Goal: Task Accomplishment & Management: Manage account settings

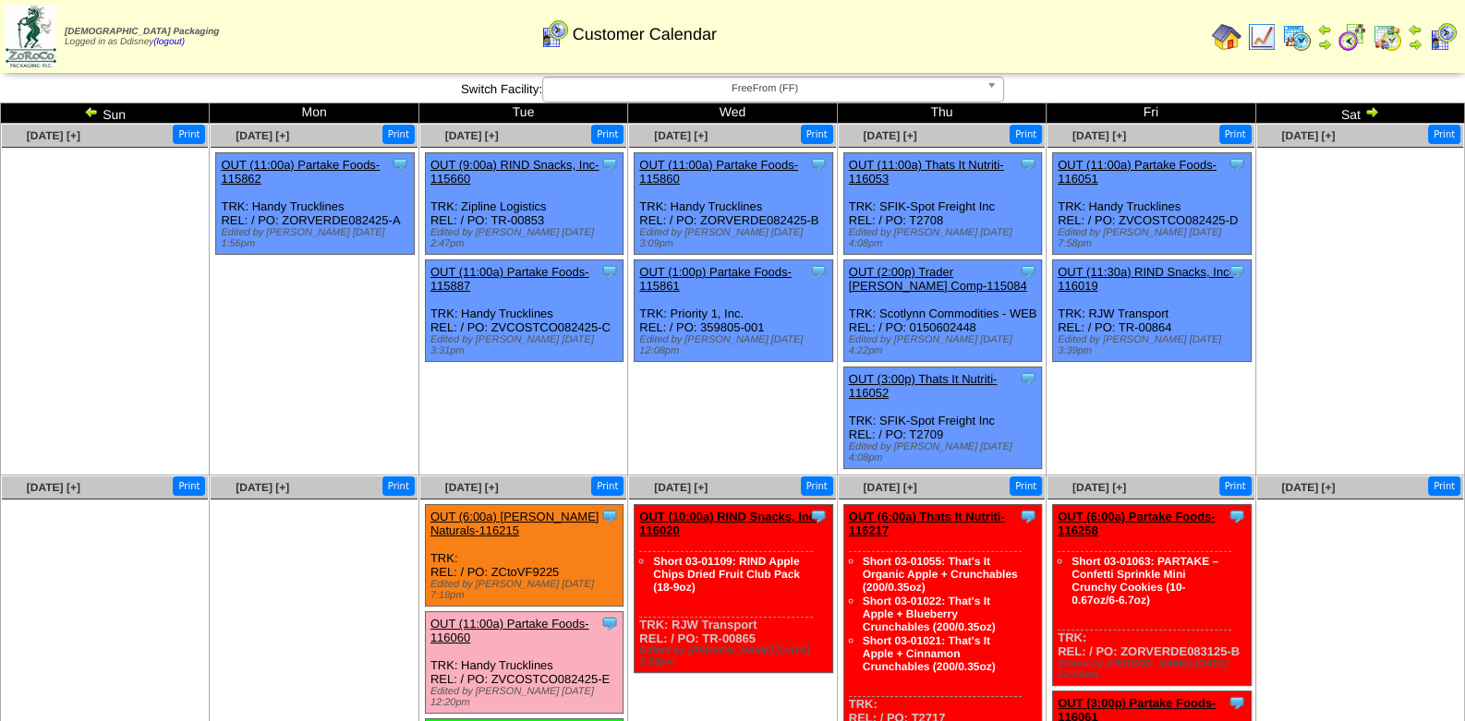
click at [89, 114] on img at bounding box center [91, 111] width 15 height 15
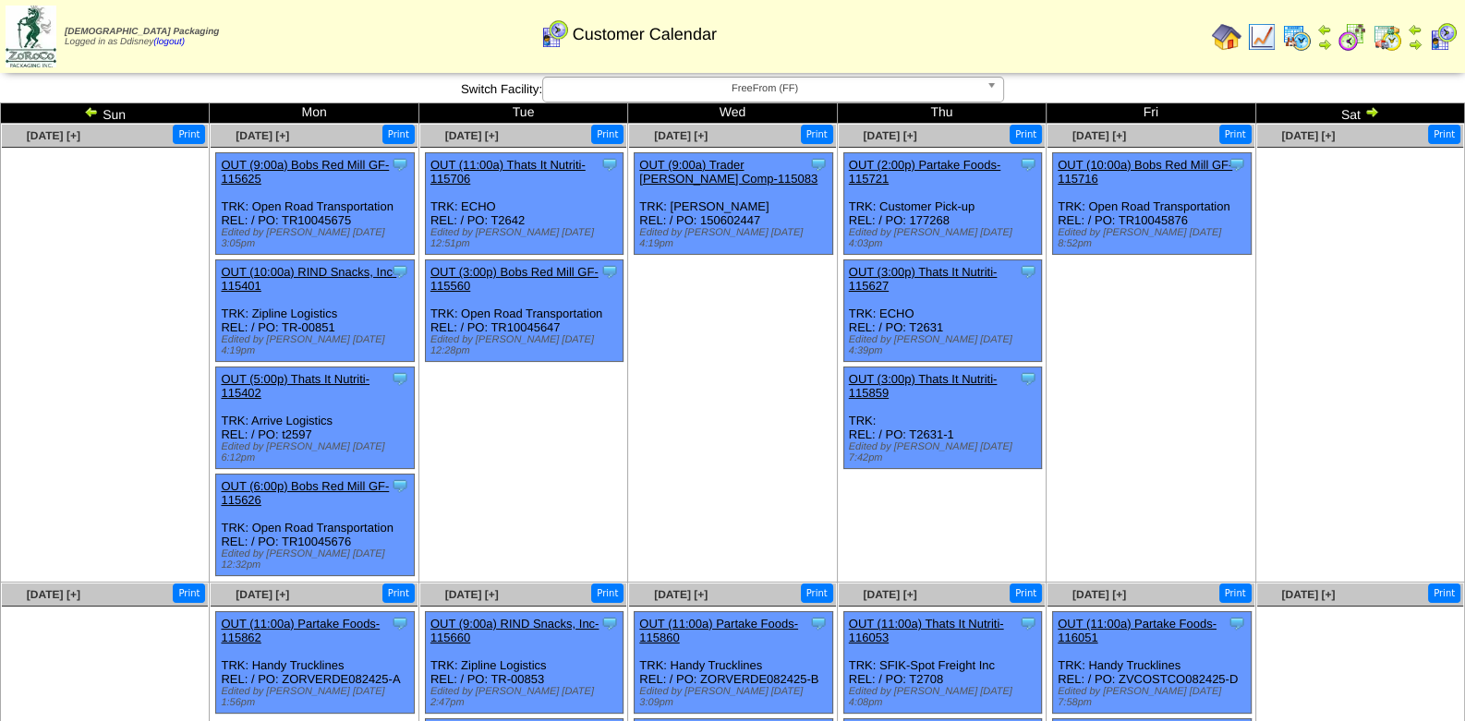
click at [1385, 40] on img at bounding box center [1387, 37] width 30 height 30
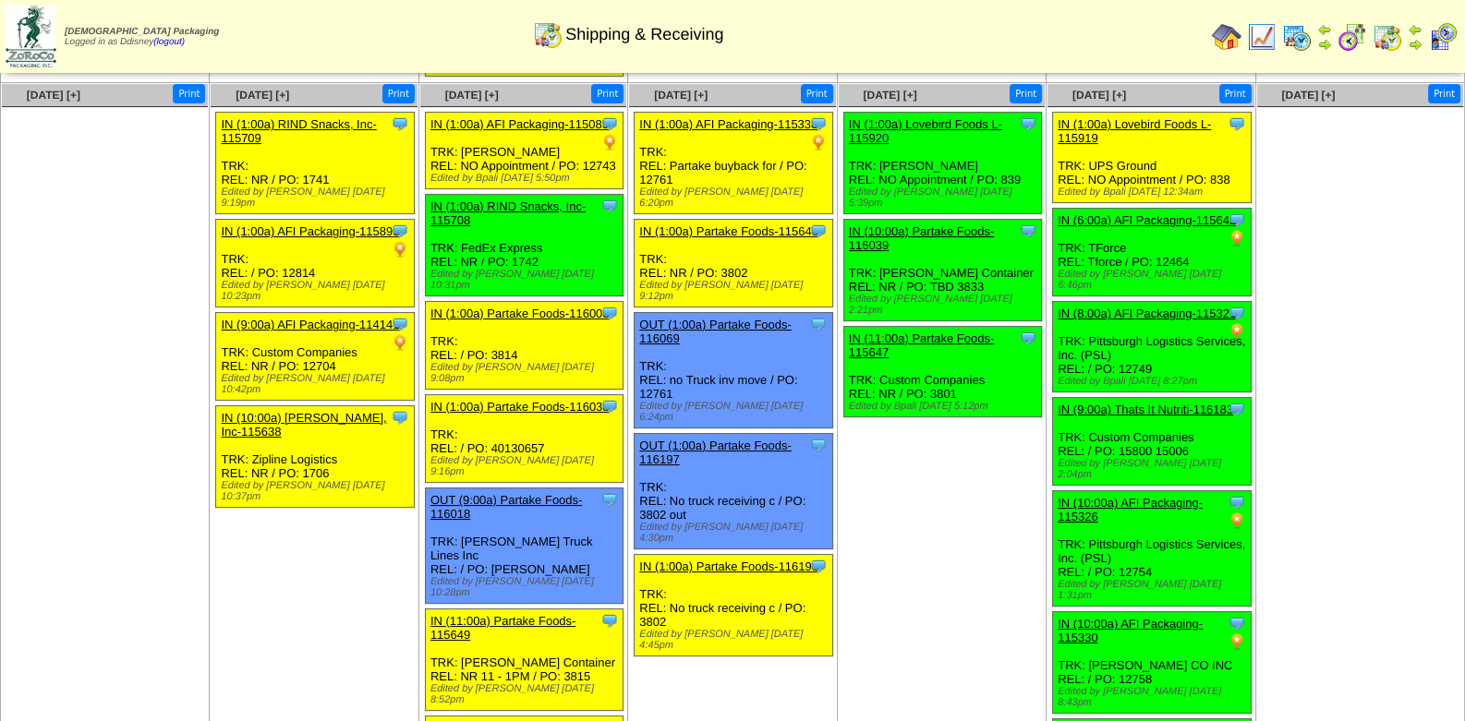
scroll to position [577, 0]
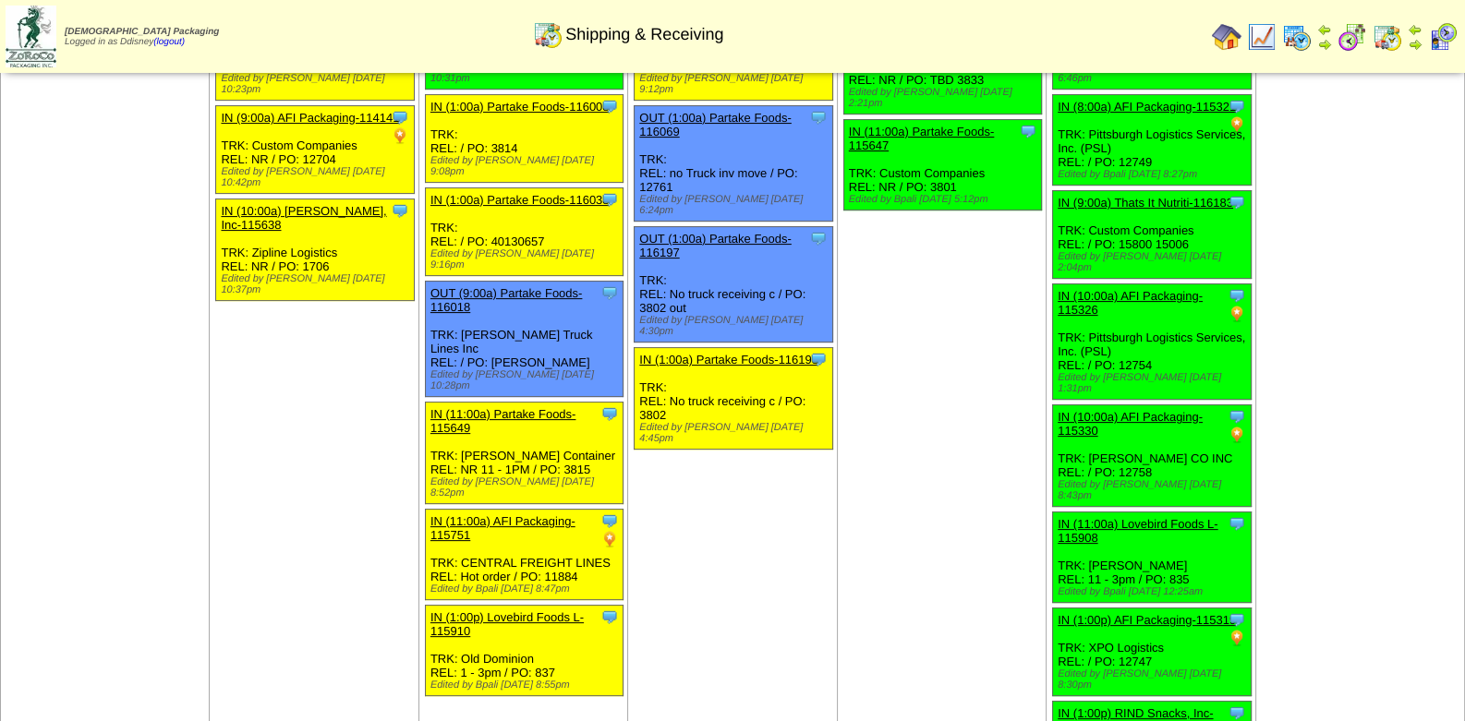
click at [1228, 38] on img at bounding box center [1227, 37] width 30 height 30
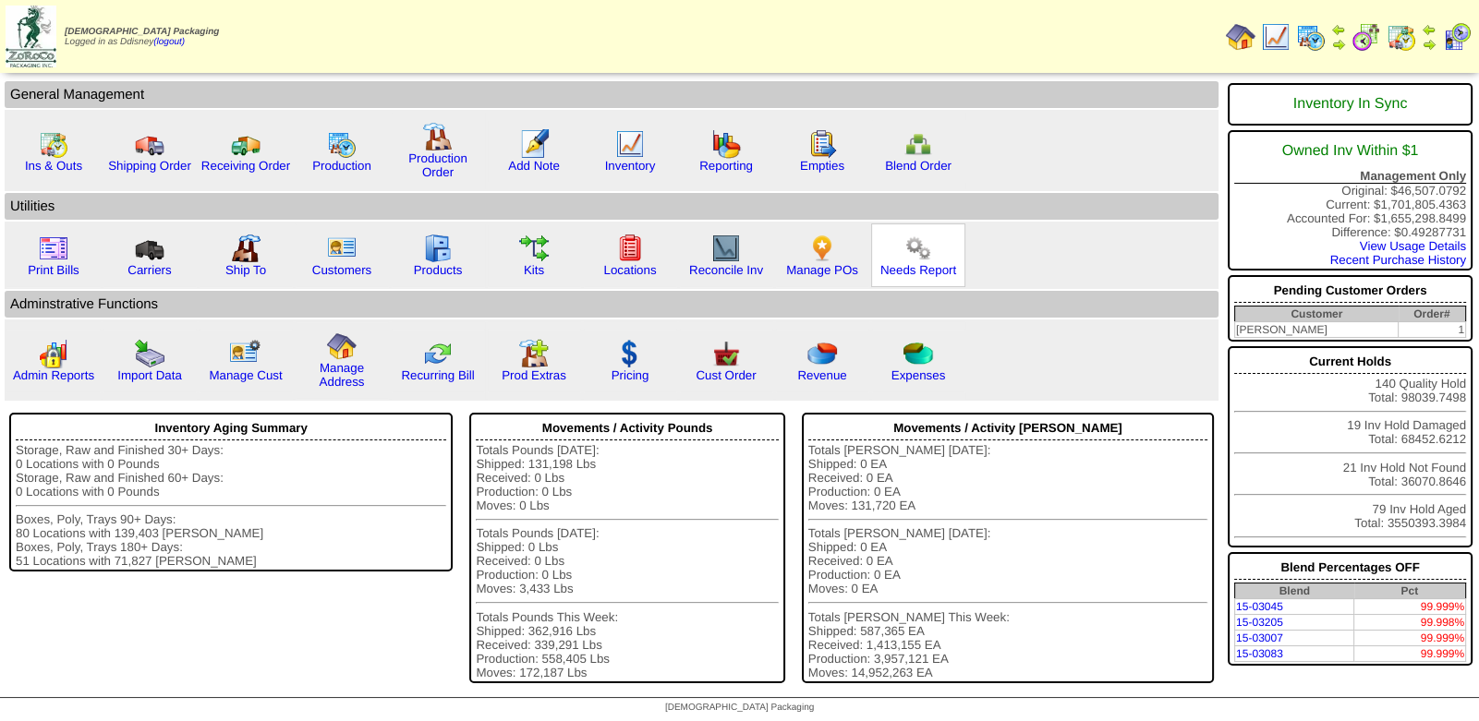
drag, startPoint x: 923, startPoint y: 253, endPoint x: 936, endPoint y: 254, distance: 13.9
click at [924, 254] on img at bounding box center [918, 249] width 30 height 30
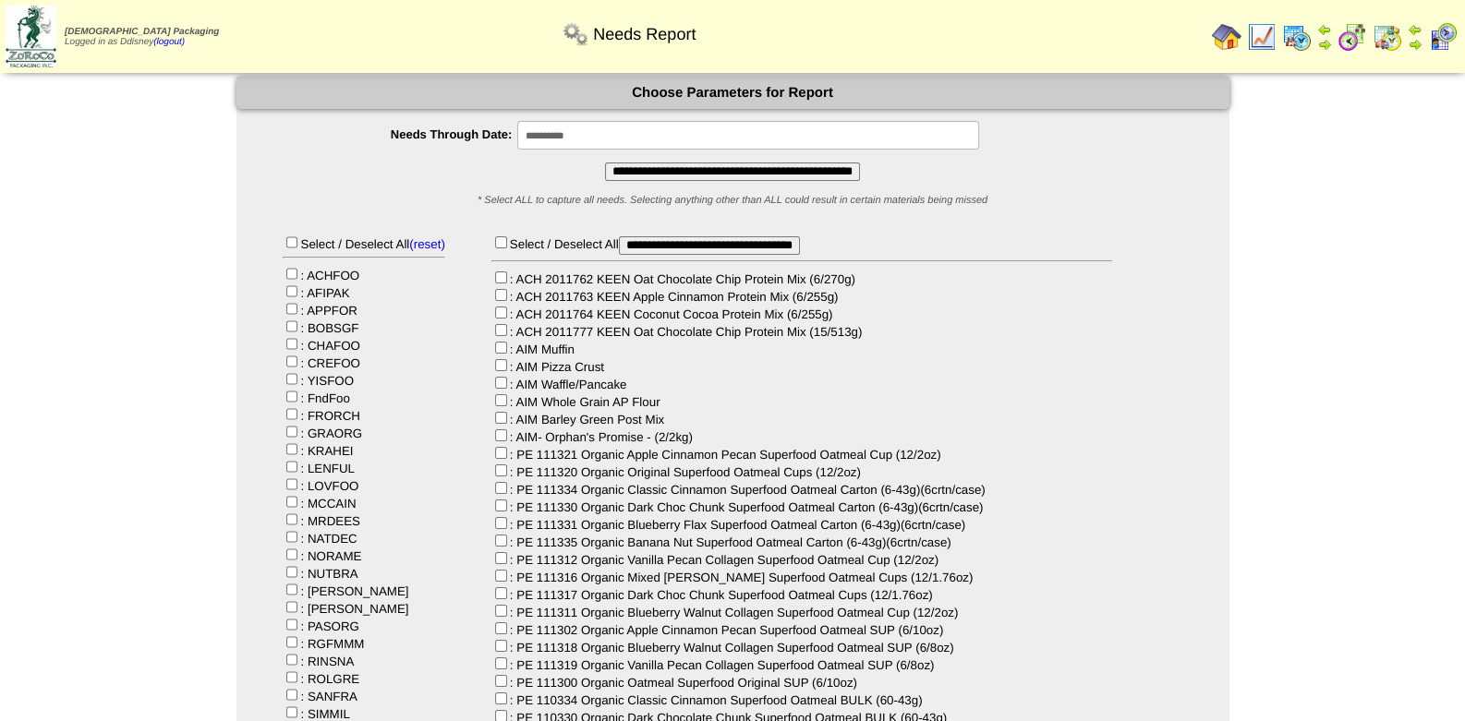
click at [705, 170] on input "**********" at bounding box center [732, 172] width 255 height 18
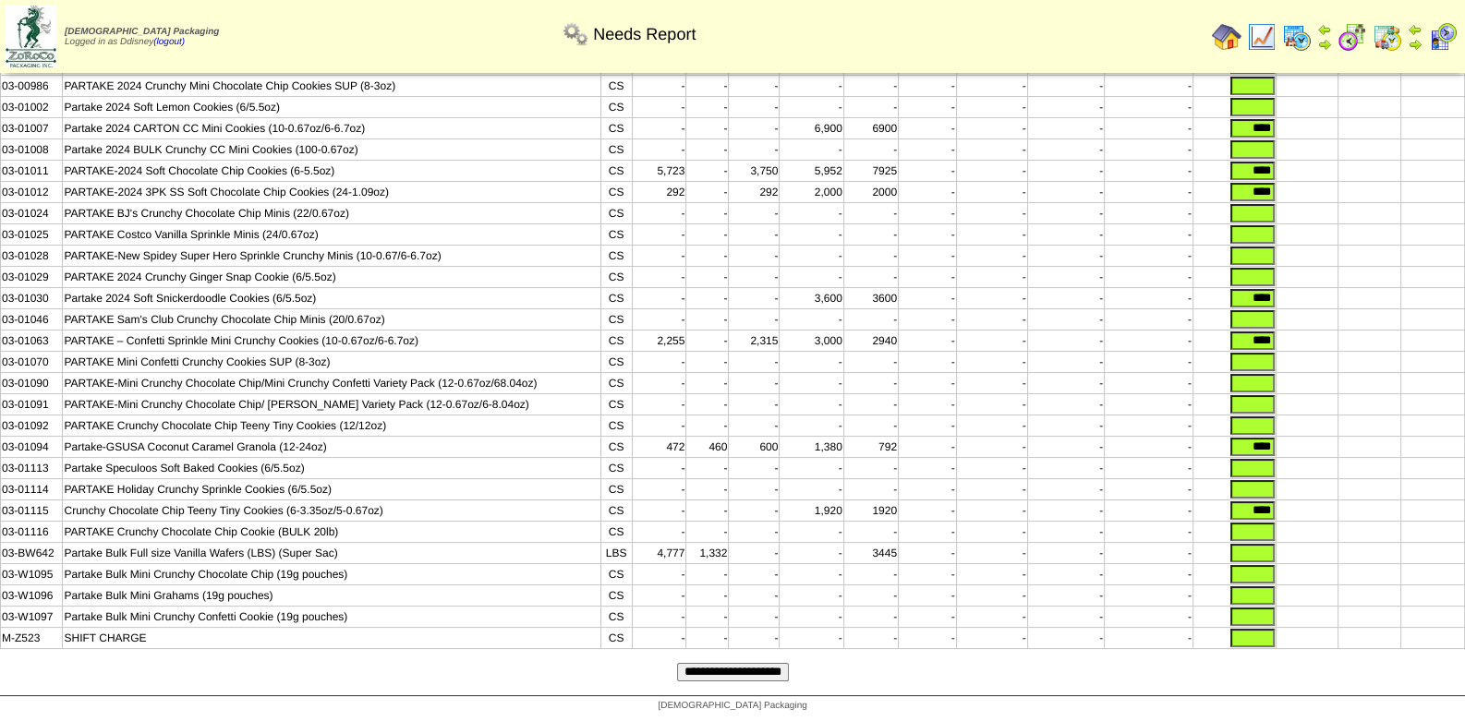
scroll to position [289, 0]
click at [740, 672] on input "**********" at bounding box center [733, 672] width 112 height 18
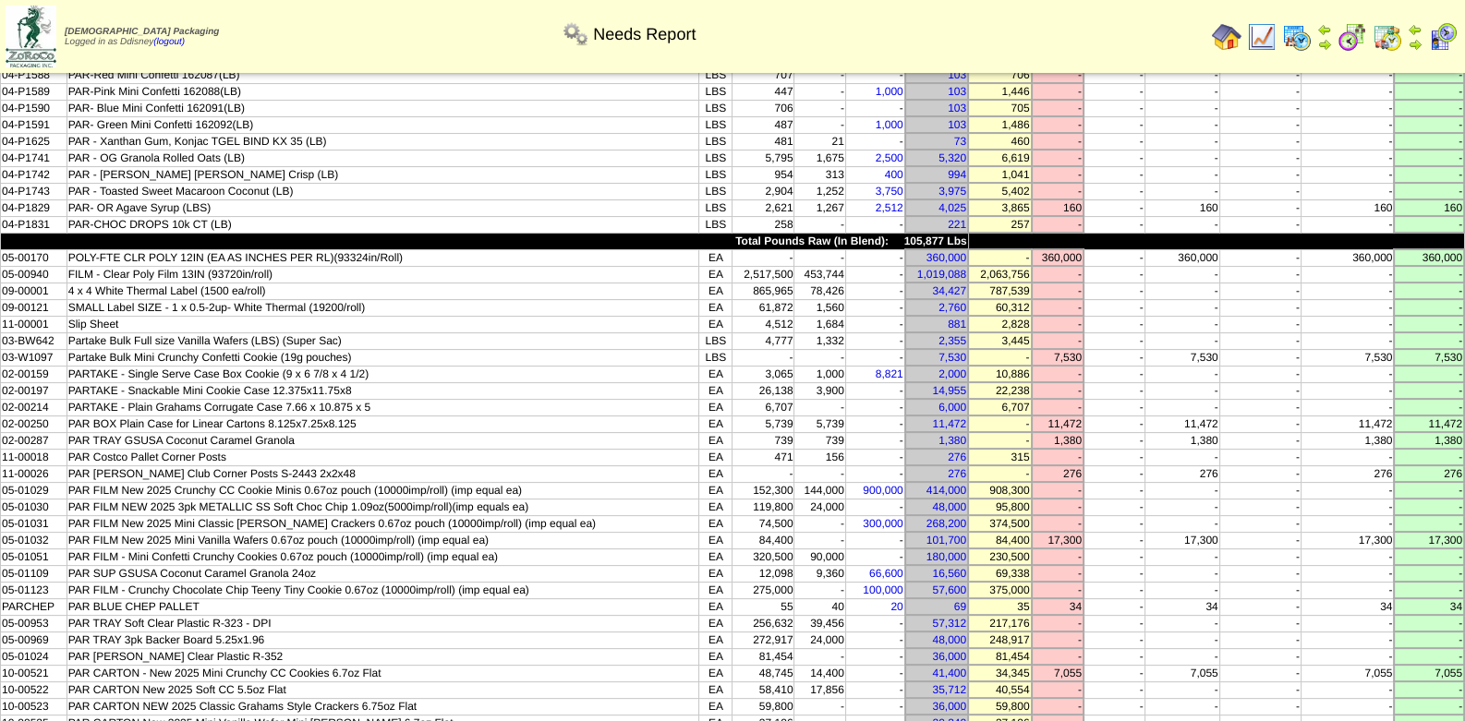
scroll to position [554, 0]
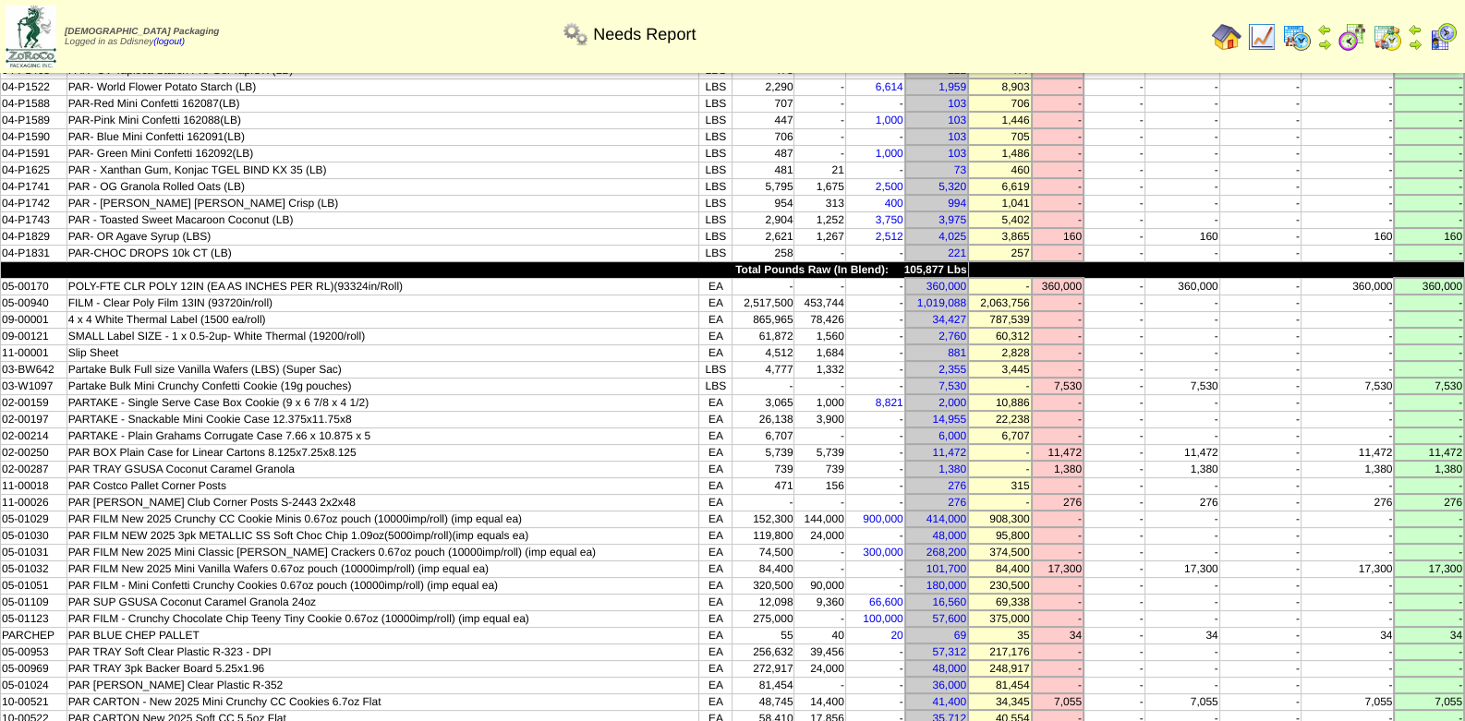
click at [505, 444] on td "PAR BOX Plain Case for Linear Cartons 8.125x7.25x8.125" at bounding box center [382, 452] width 633 height 17
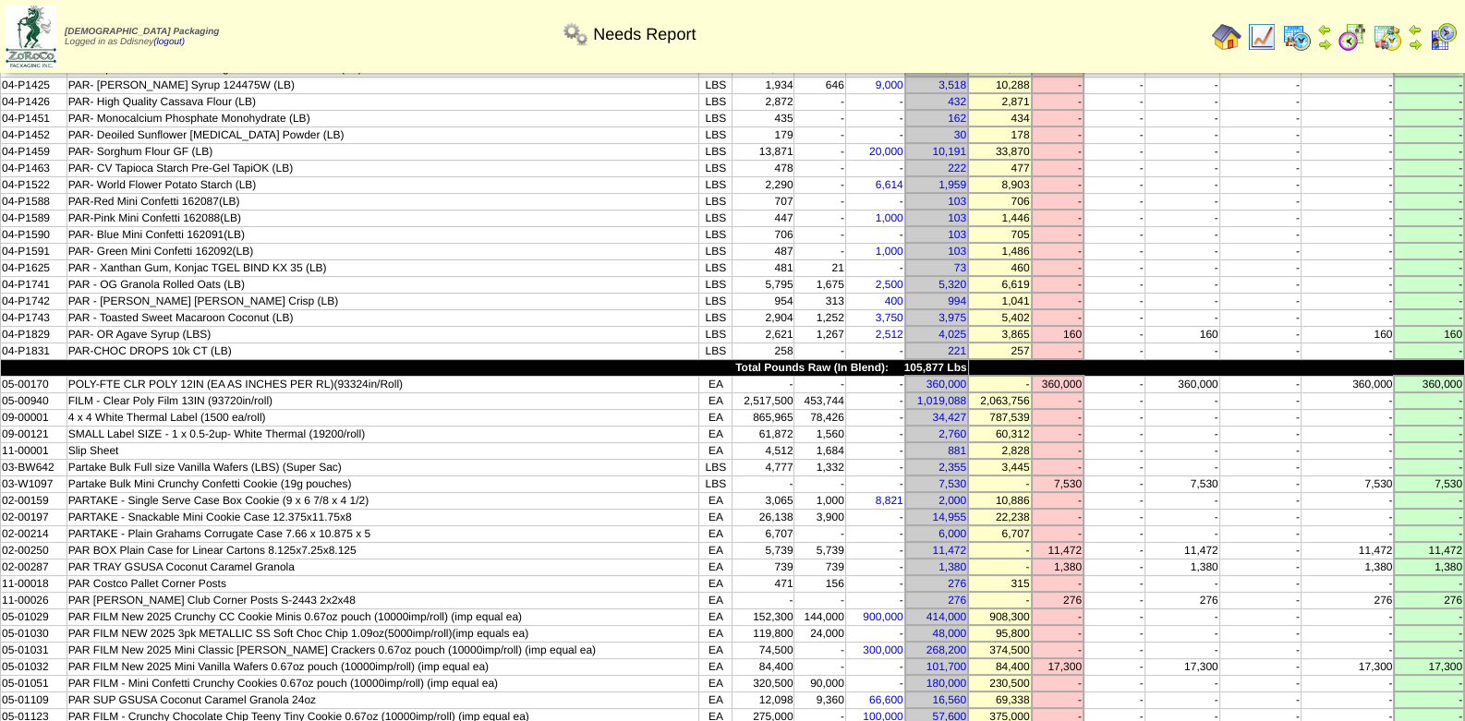
scroll to position [461, 0]
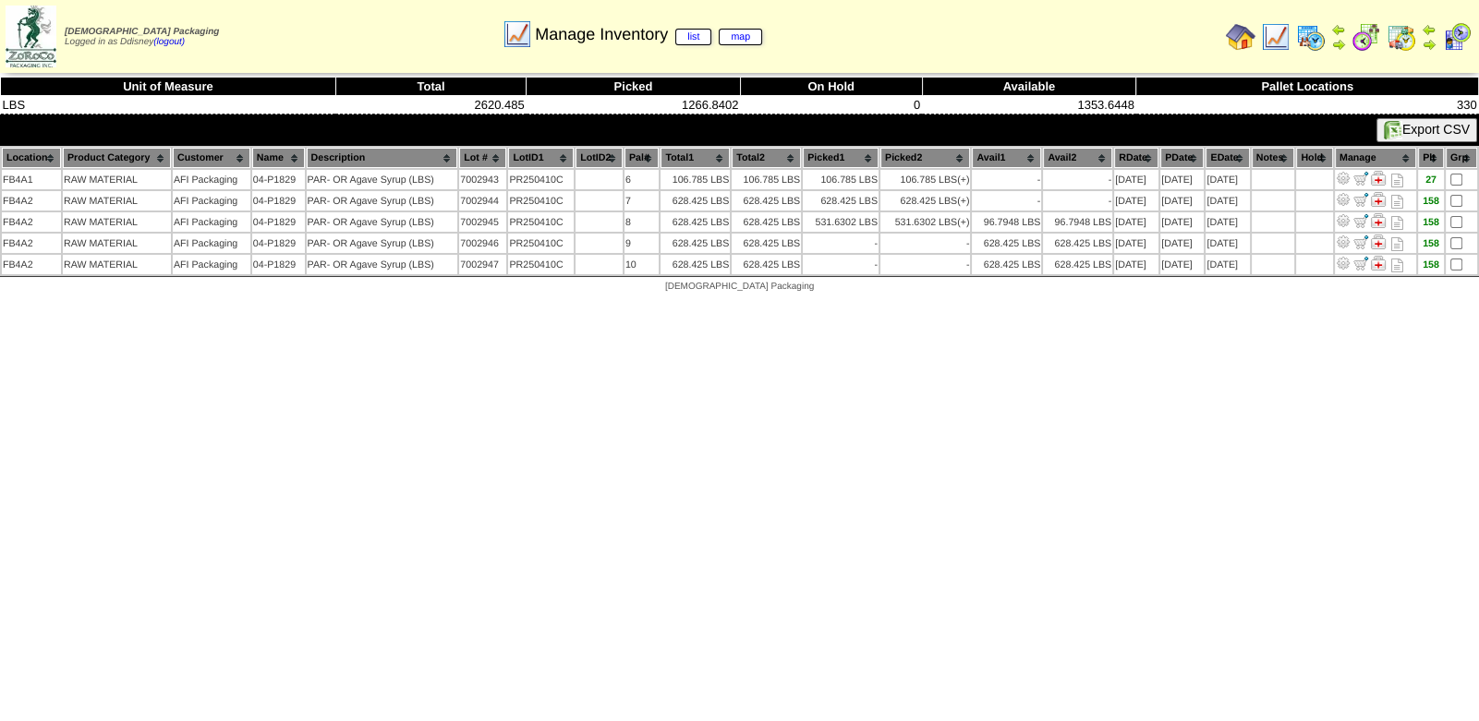
click at [1458, 42] on img at bounding box center [1457, 37] width 30 height 30
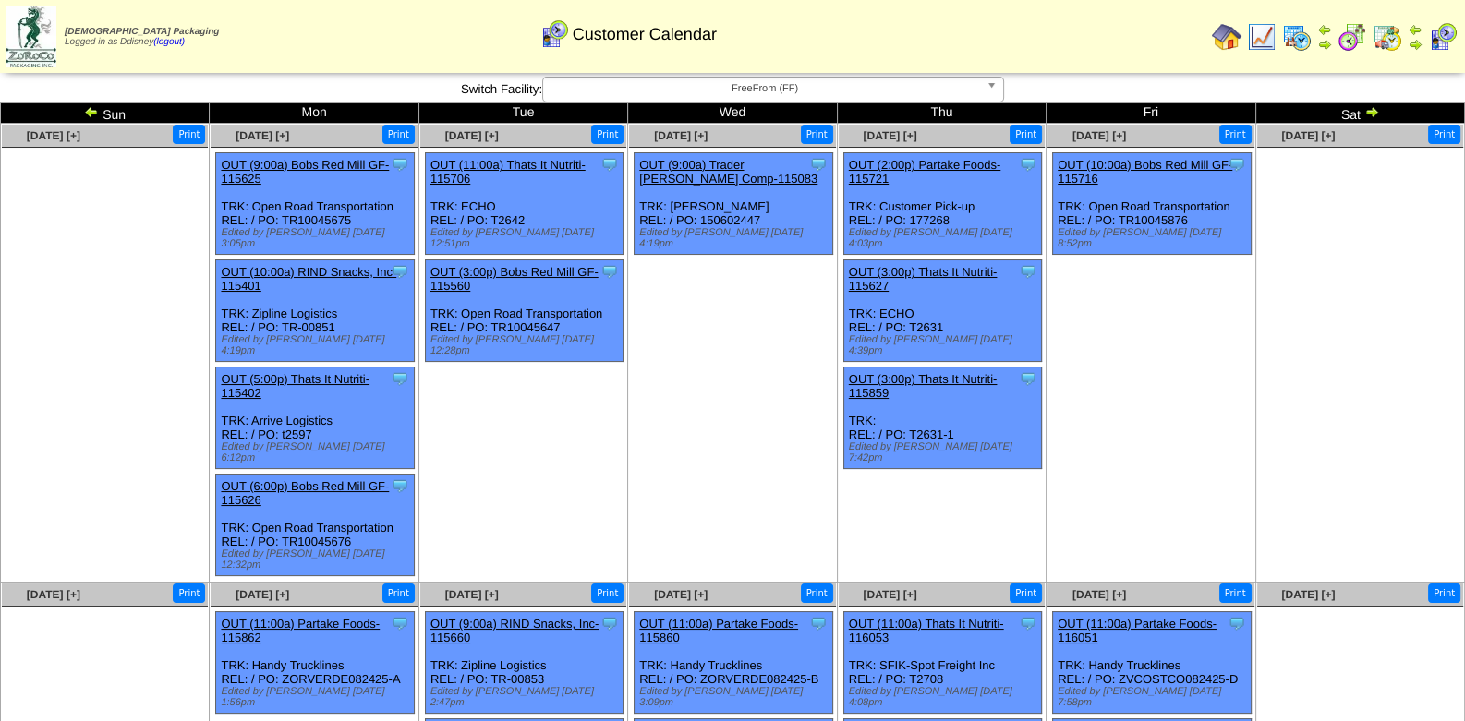
click at [1372, 111] on img at bounding box center [1371, 111] width 15 height 15
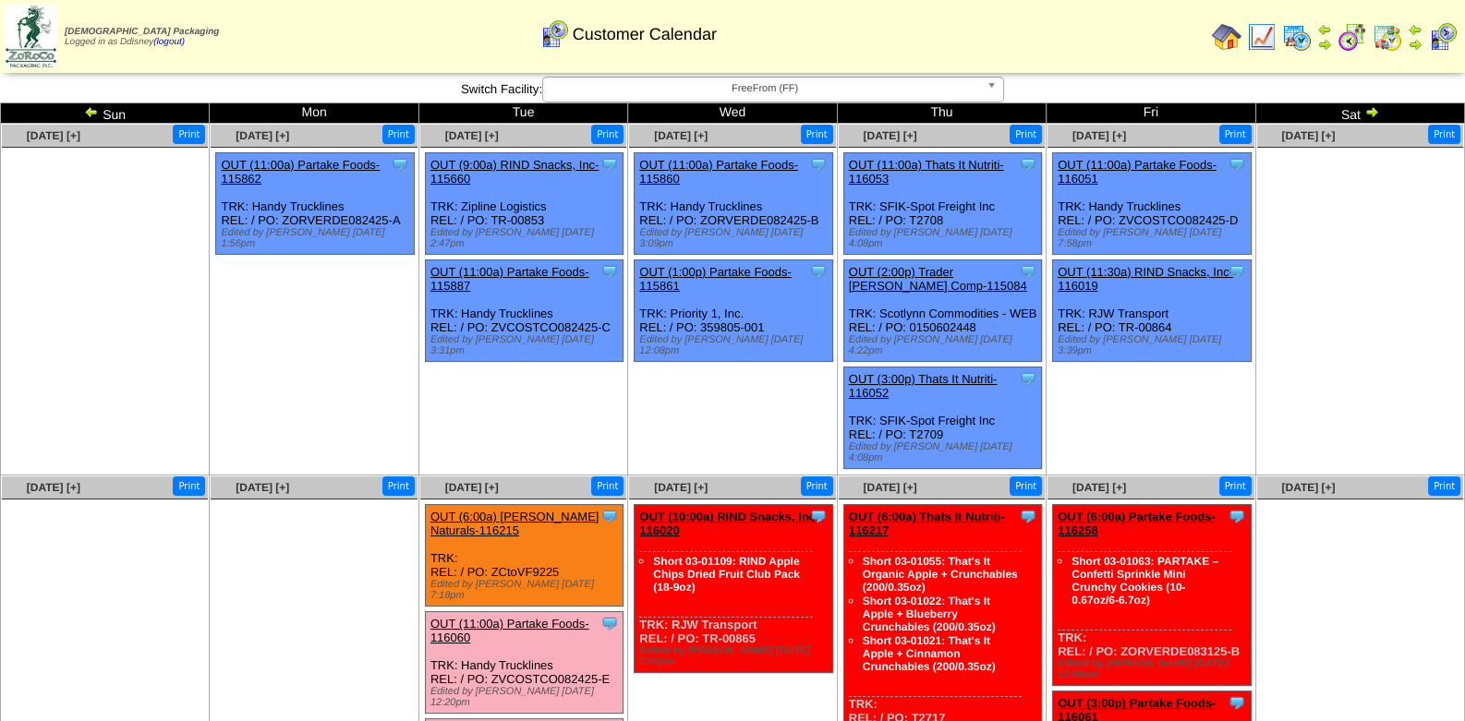
click at [87, 112] on img at bounding box center [91, 111] width 15 height 15
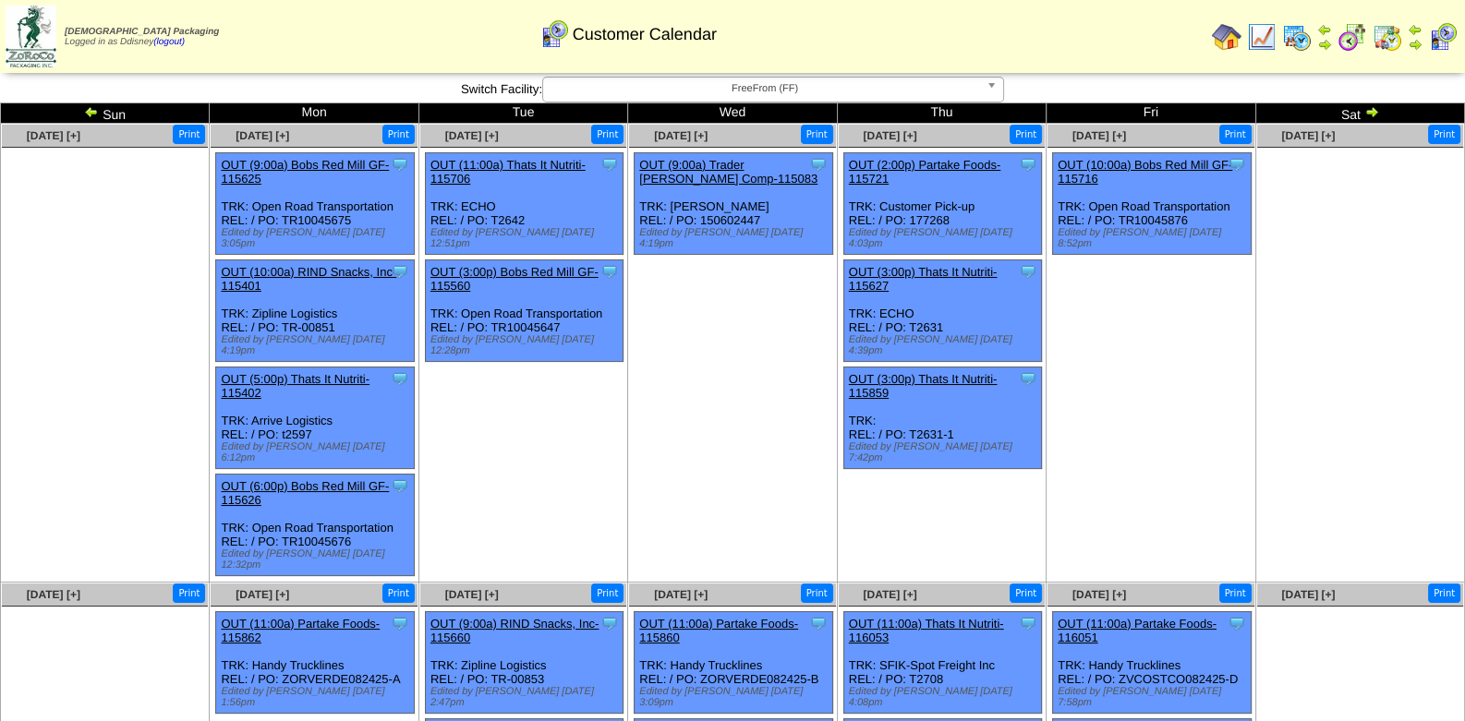
click at [1421, 30] on img at bounding box center [1414, 29] width 15 height 15
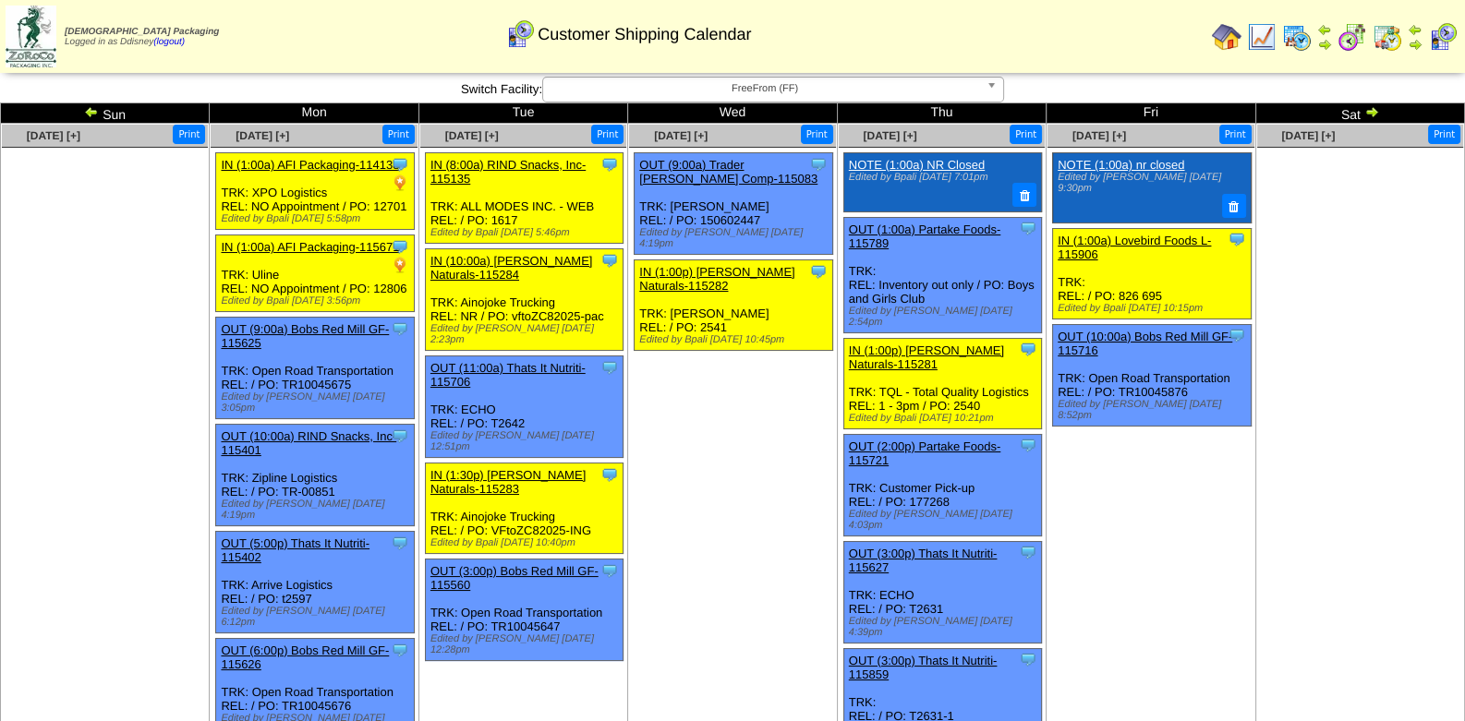
click at [1313, 252] on ul at bounding box center [1360, 286] width 206 height 277
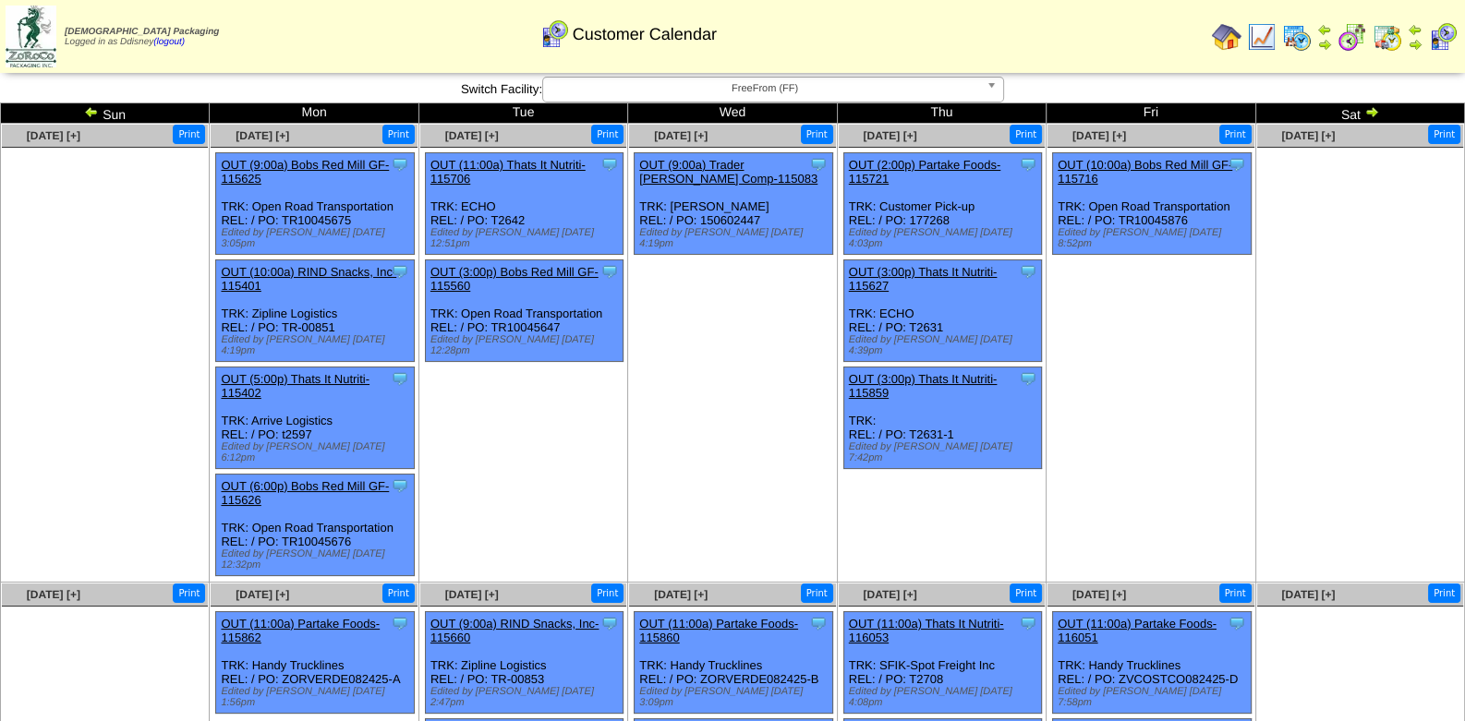
click at [1370, 112] on img at bounding box center [1371, 111] width 15 height 15
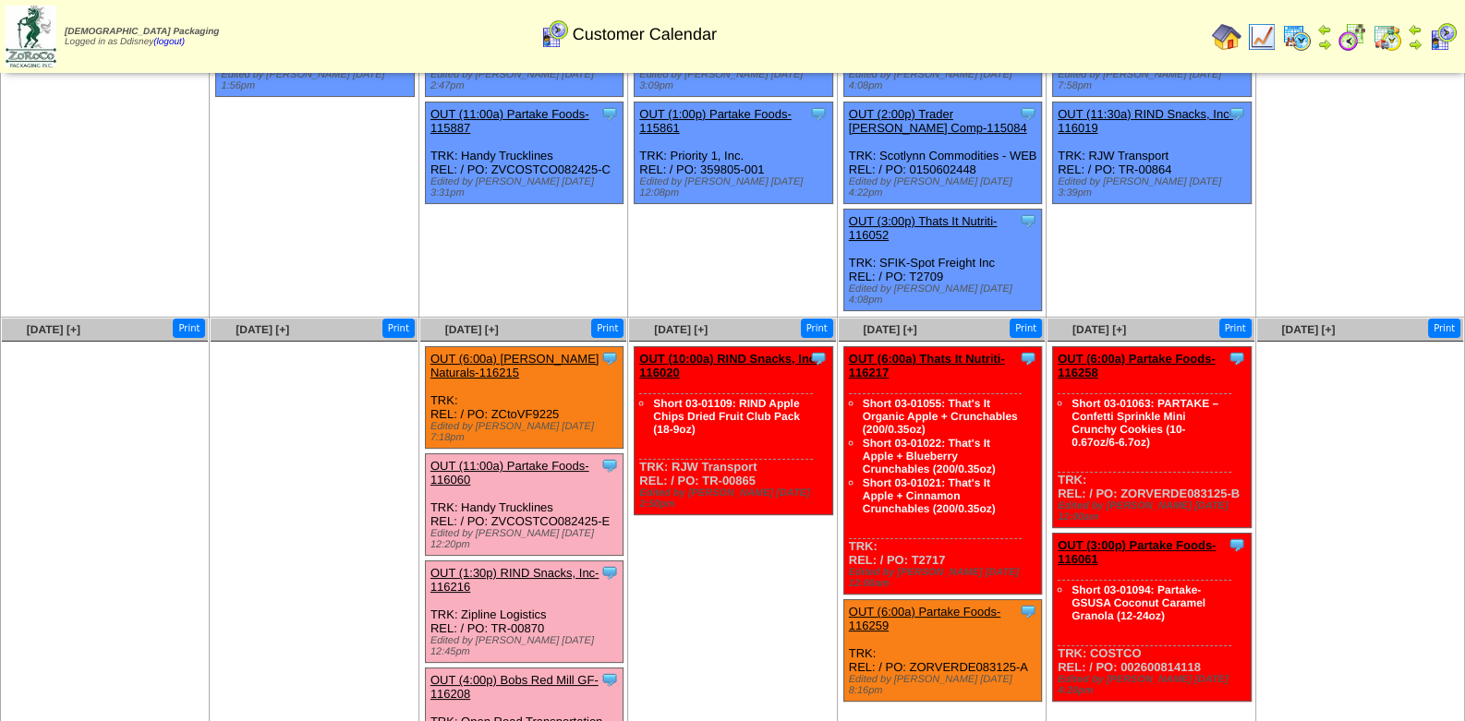
scroll to position [163, 0]
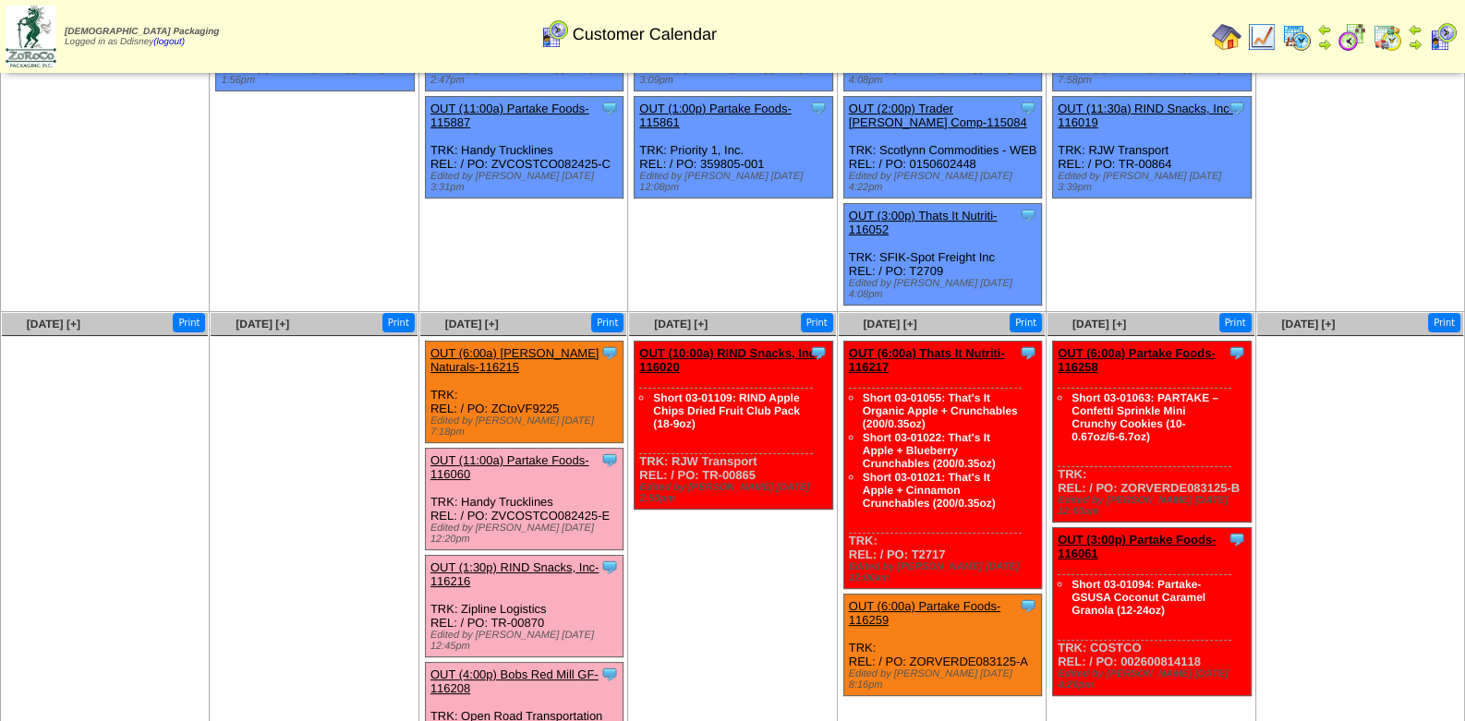
click at [720, 519] on ul "Clone Item OUT (10:00a) RIND Snacks, Inc-116020 RIND Snacks, Inc. ScheduleID: 1…" at bounding box center [732, 479] width 206 height 277
click at [690, 534] on ul "Clone Item OUT (10:00a) RIND Snacks, Inc-116020 RIND Snacks, Inc. ScheduleID: 1…" at bounding box center [732, 479] width 206 height 277
click at [756, 548] on ul "Clone Item OUT (10:00a) RIND Snacks, Inc-116020 RIND Snacks, Inc. ScheduleID: 1…" at bounding box center [732, 479] width 206 height 277
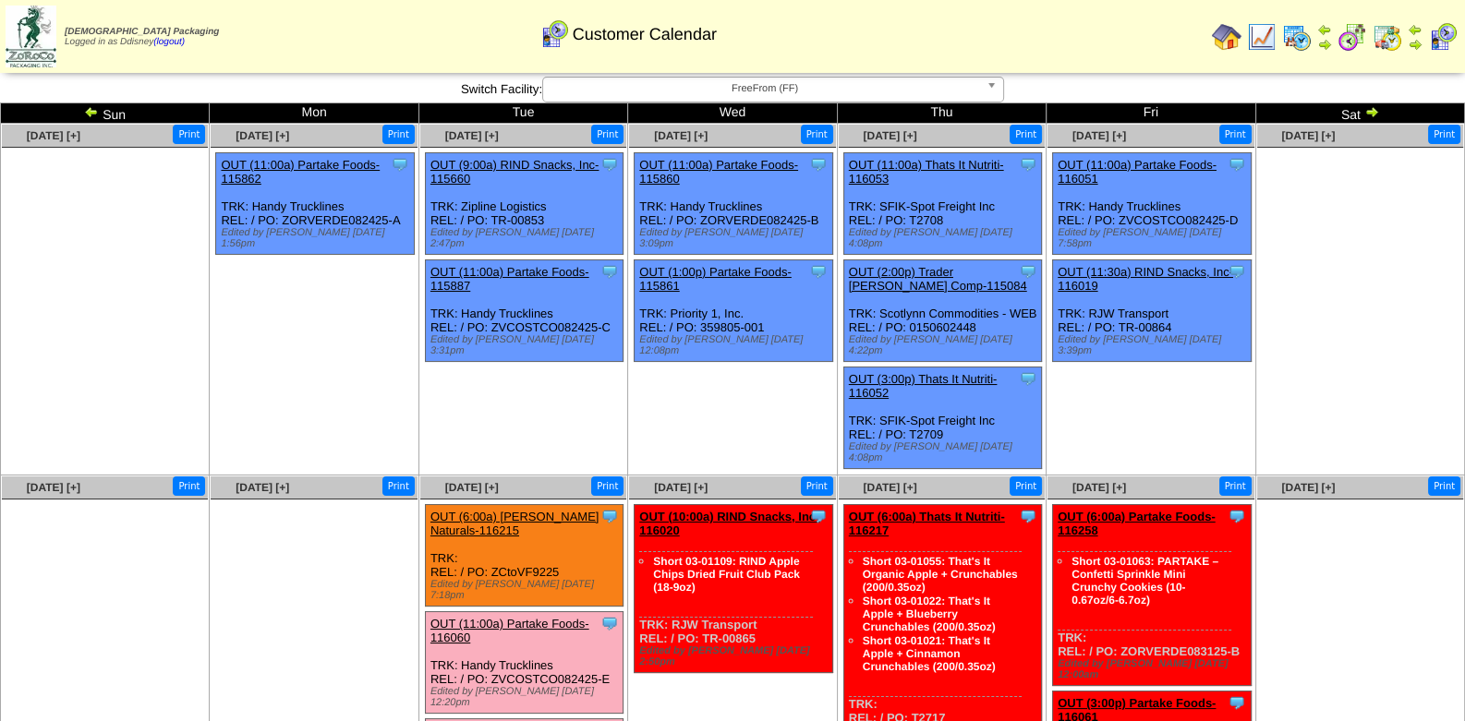
scroll to position [91, 0]
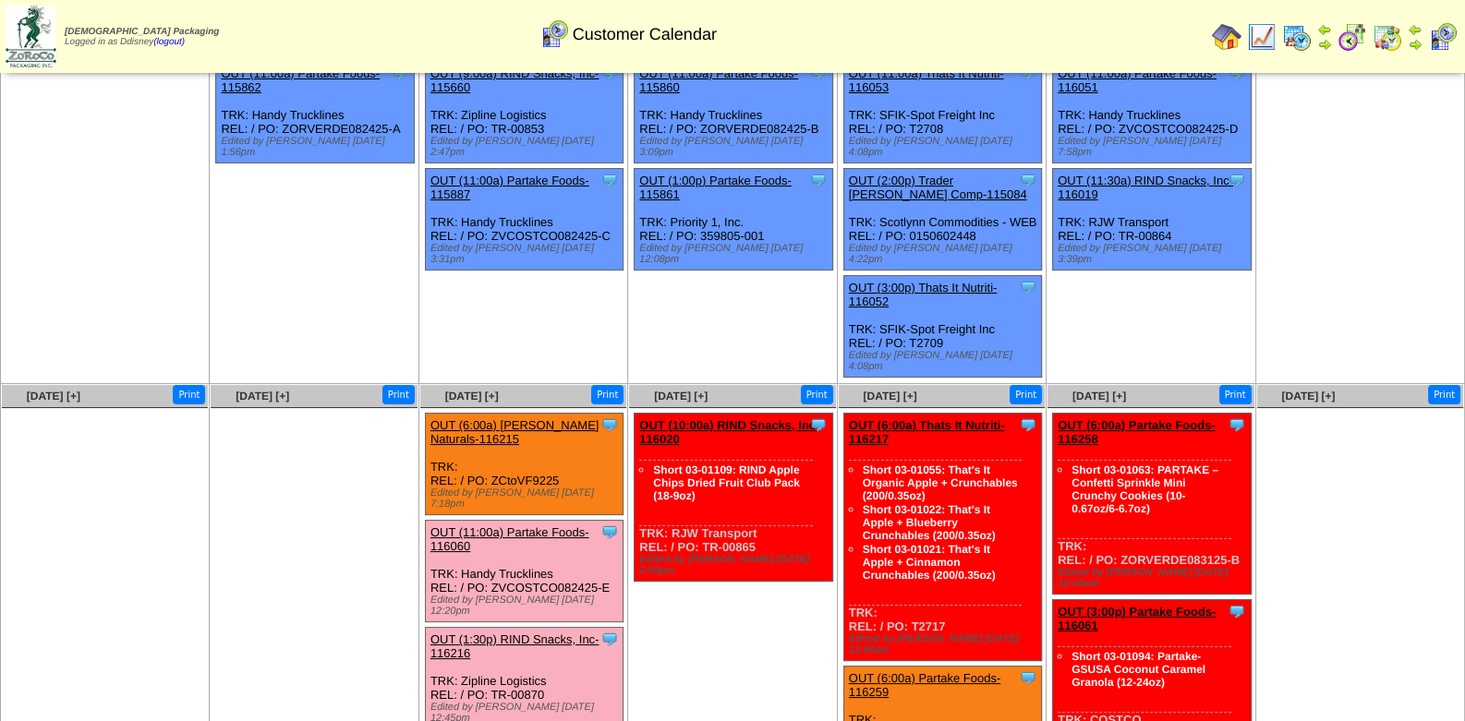
click at [1434, 41] on img at bounding box center [1443, 37] width 30 height 30
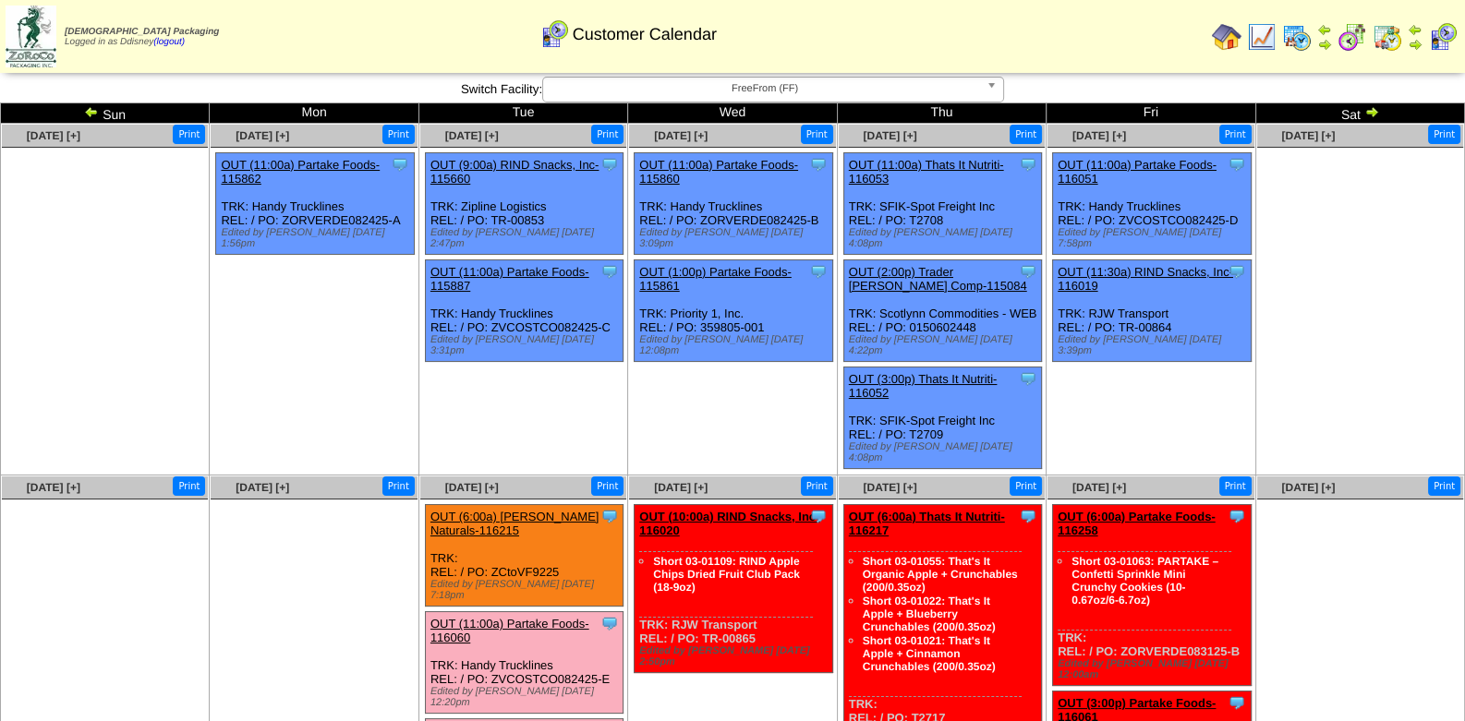
click at [1391, 40] on img at bounding box center [1387, 37] width 30 height 30
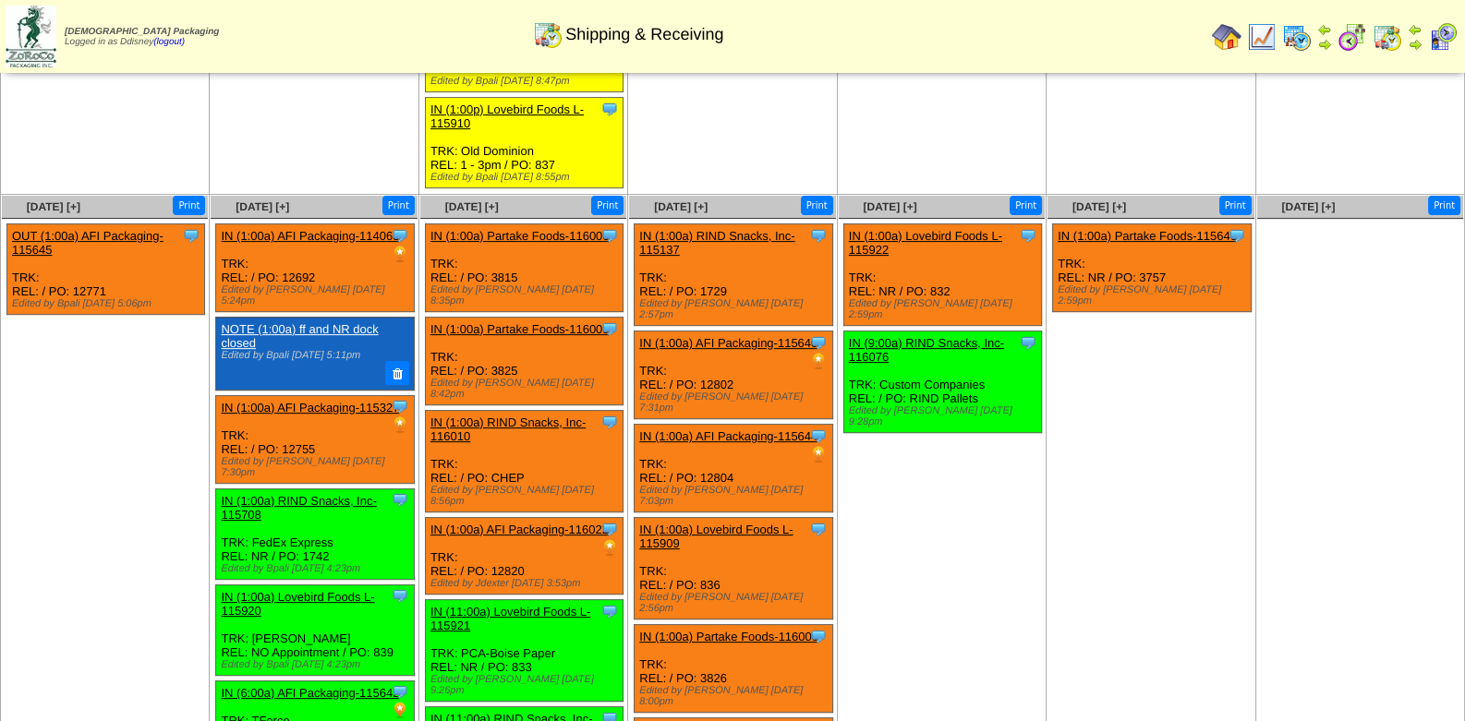
scroll to position [646, 0]
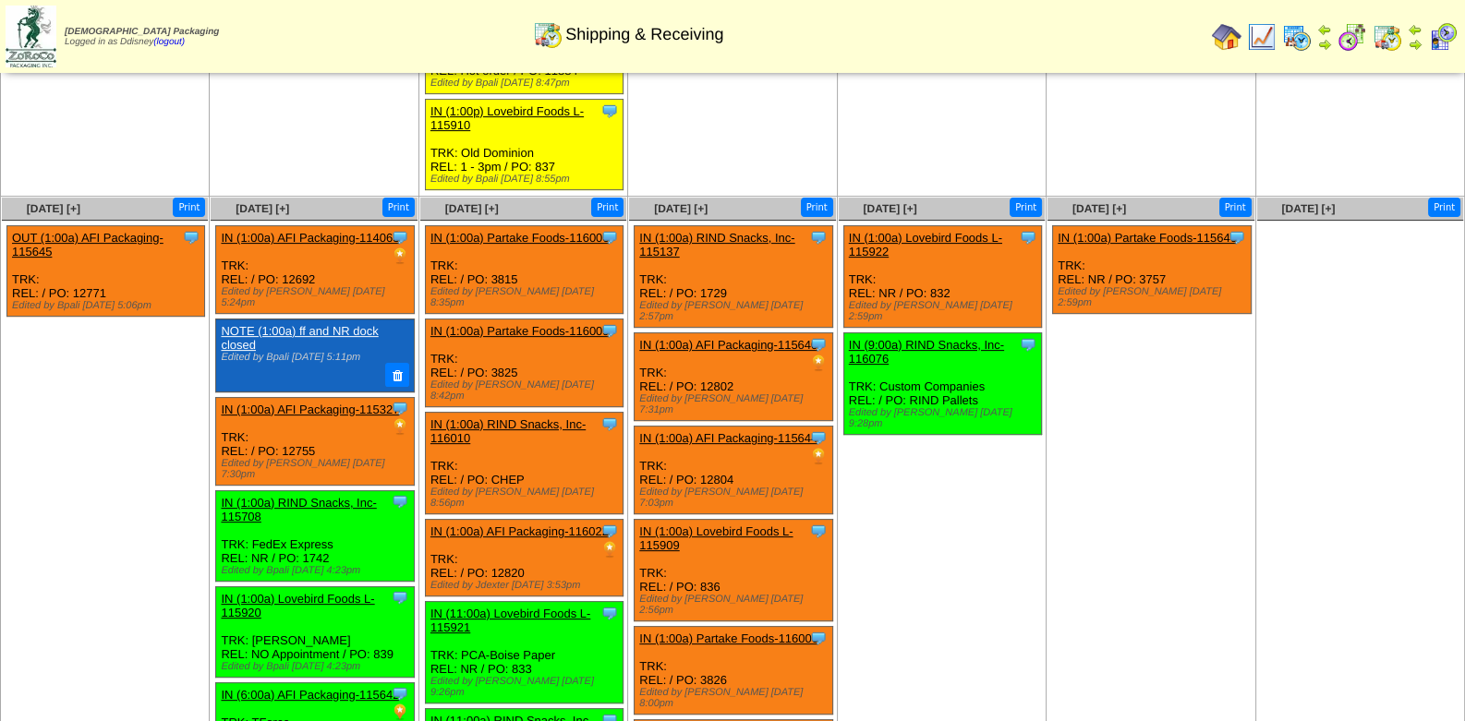
click at [513, 231] on link "IN (1:00a) Partake Foods-116006" at bounding box center [519, 238] width 179 height 14
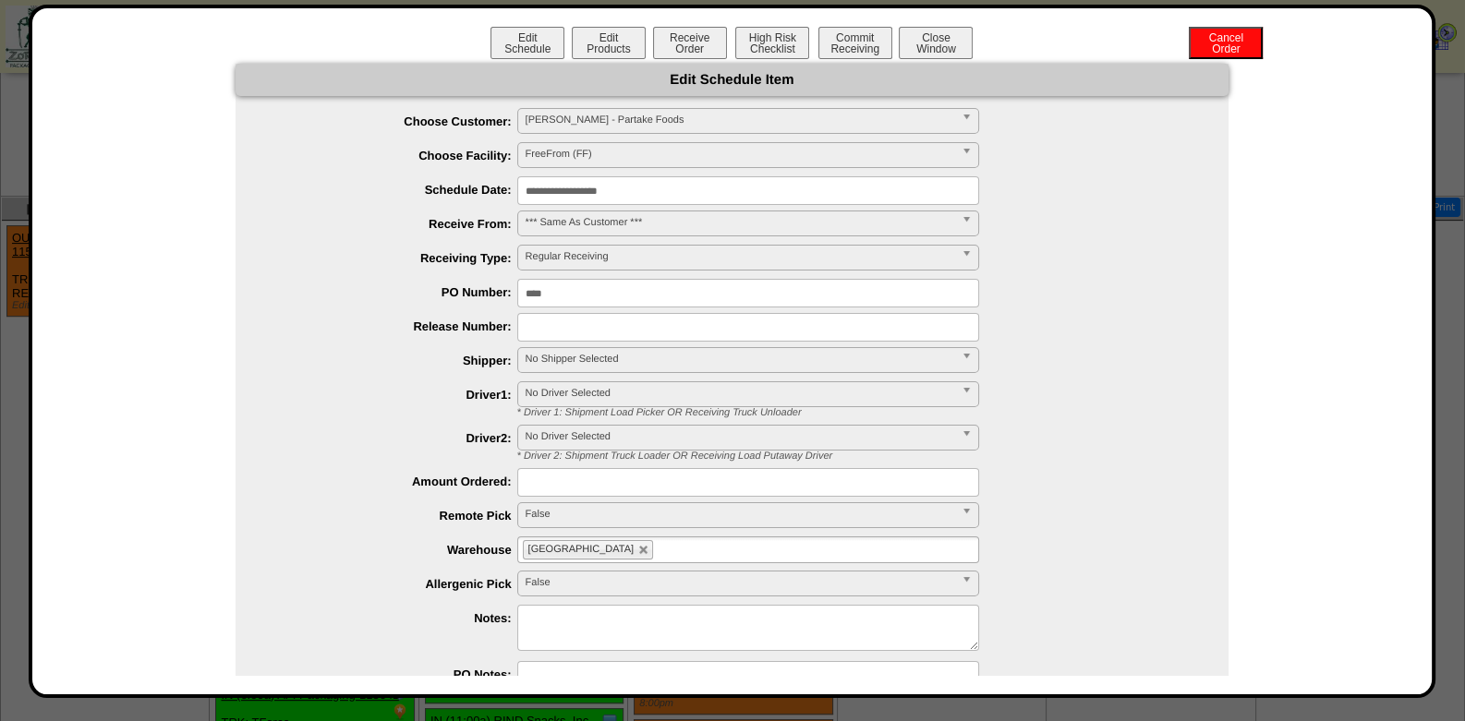
click at [646, 193] on input "**********" at bounding box center [748, 190] width 462 height 29
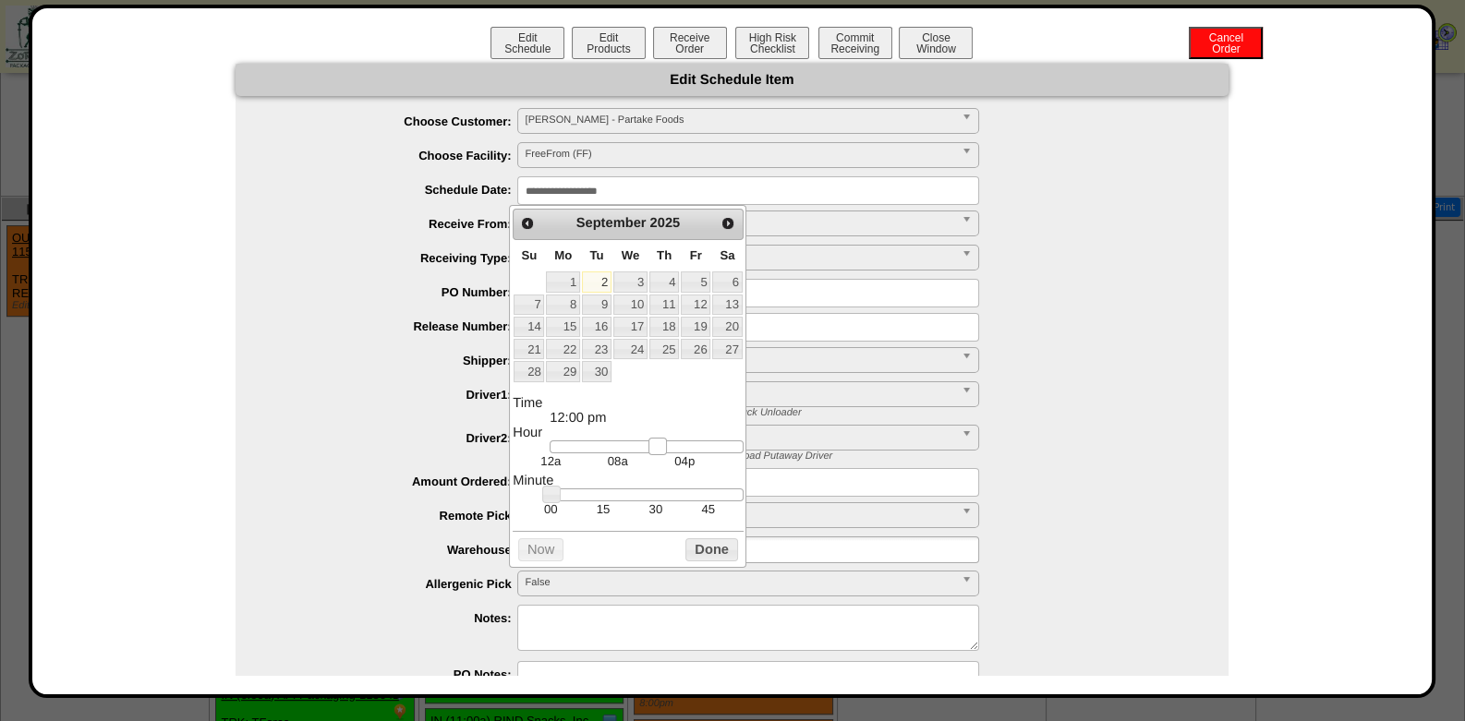
type input "**********"
drag, startPoint x: 557, startPoint y: 451, endPoint x: 661, endPoint y: 450, distance: 104.4
click at [661, 450] on link at bounding box center [664, 447] width 18 height 18
drag, startPoint x: 724, startPoint y: 561, endPoint x: 726, endPoint y: 534, distance: 26.8
click at [724, 558] on button "Done" at bounding box center [711, 549] width 52 height 23
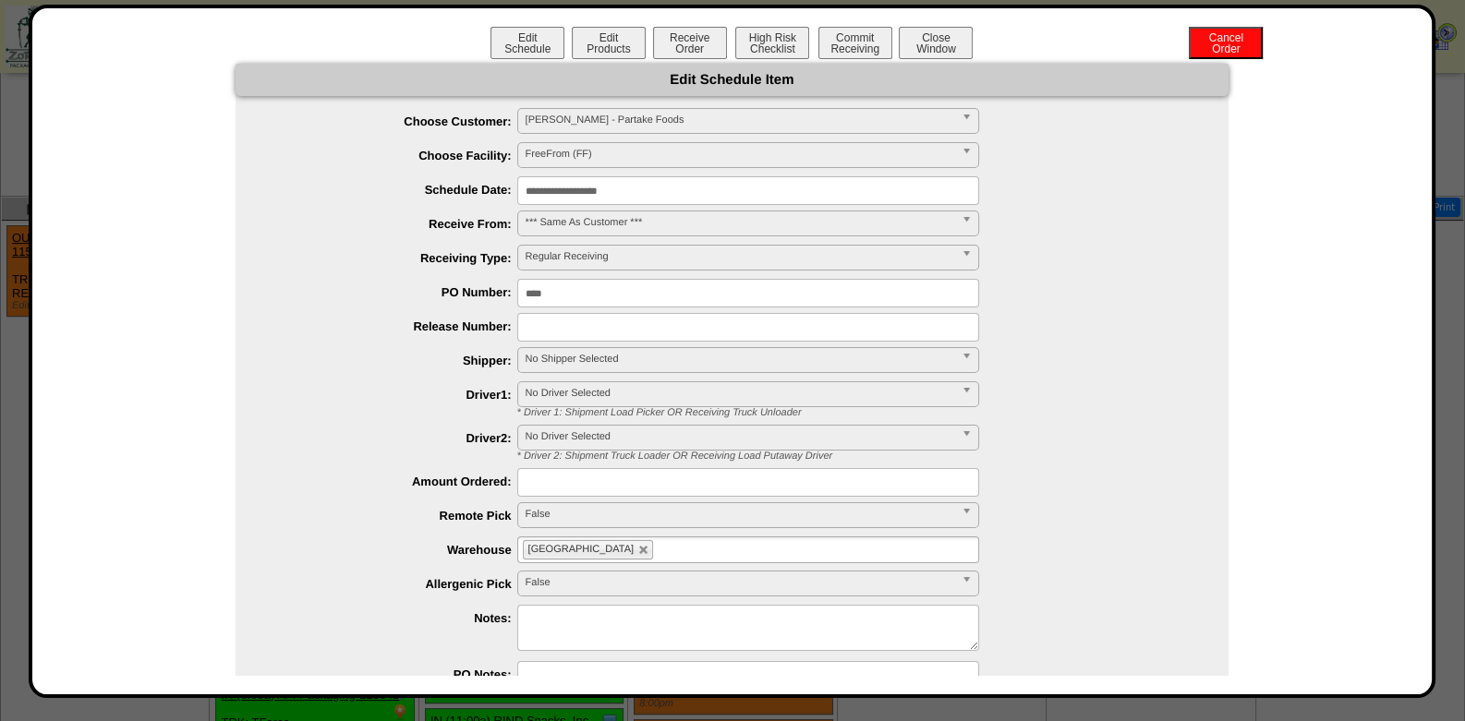
click at [1085, 439] on div "**********" at bounding box center [750, 444] width 956 height 38
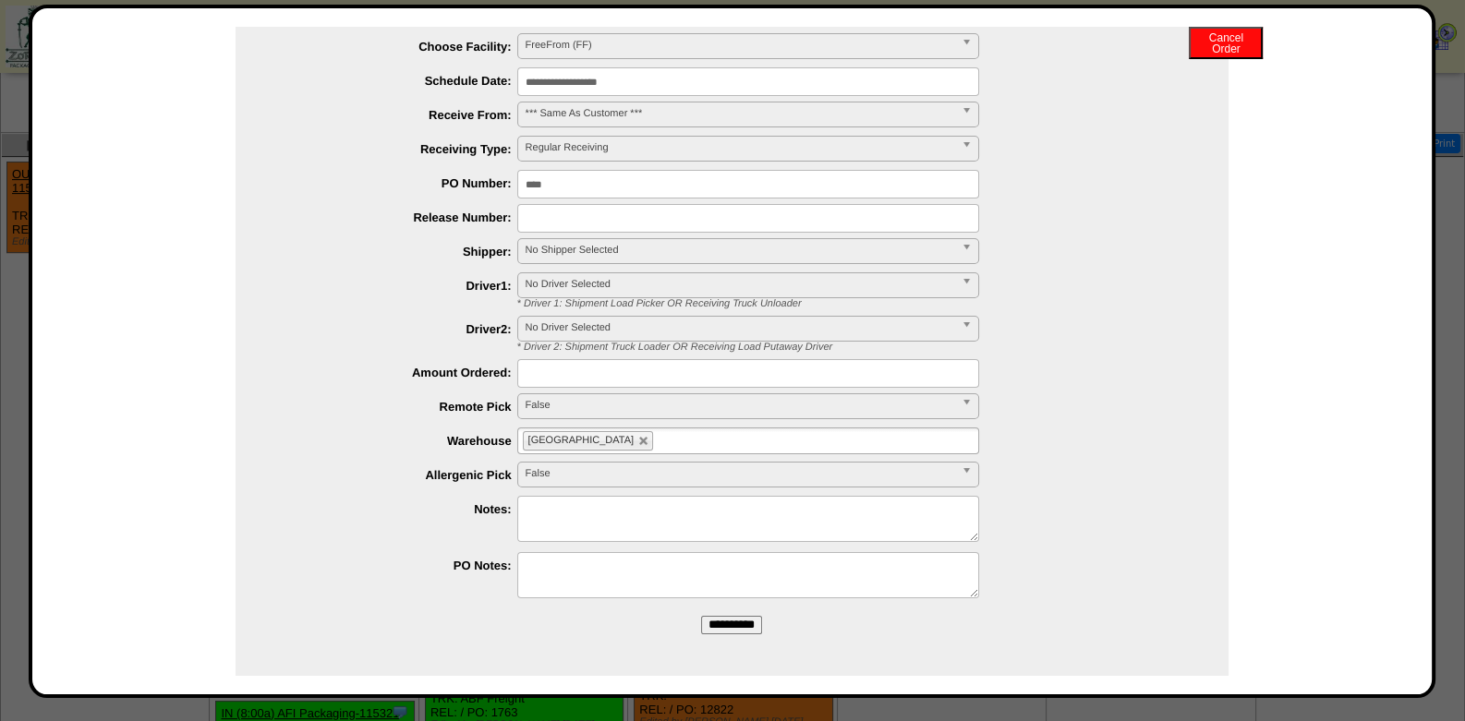
scroll to position [738, 0]
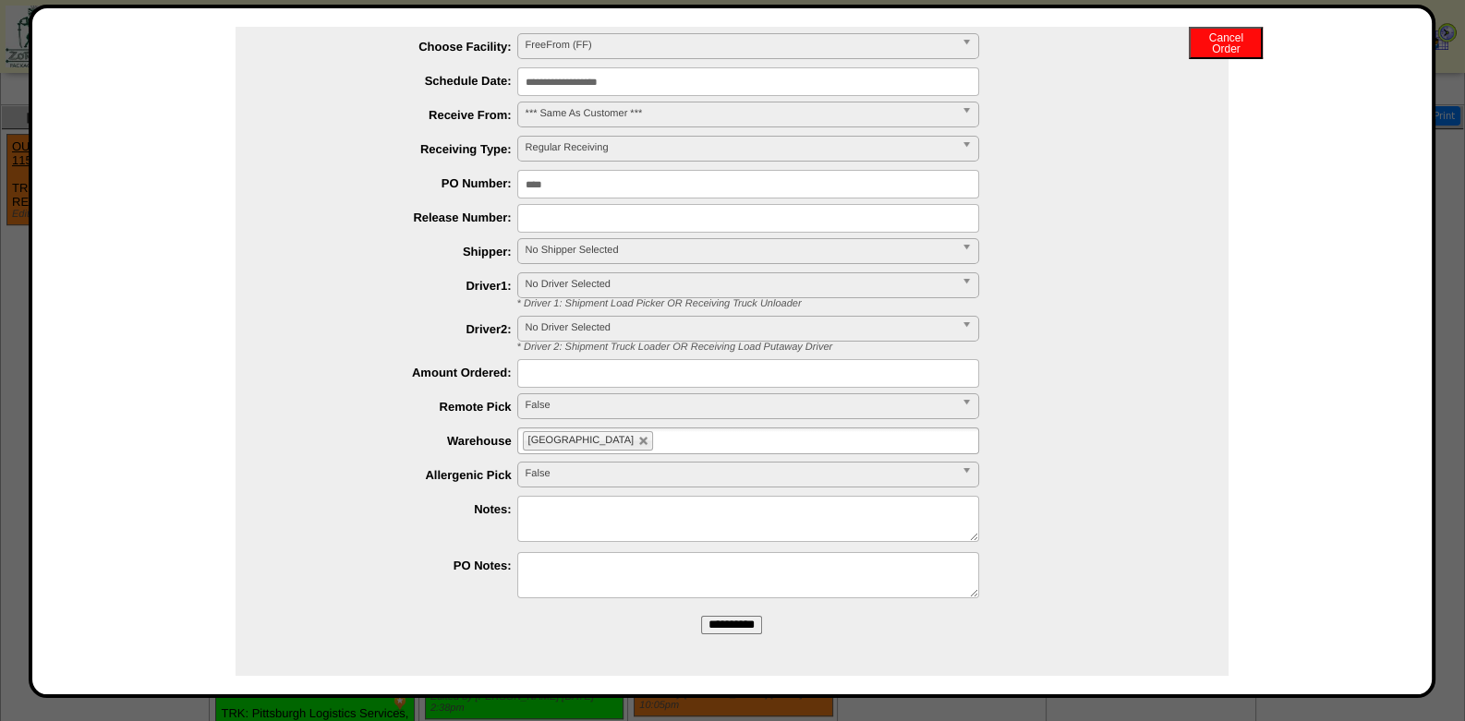
click at [725, 626] on input "**********" at bounding box center [731, 625] width 61 height 18
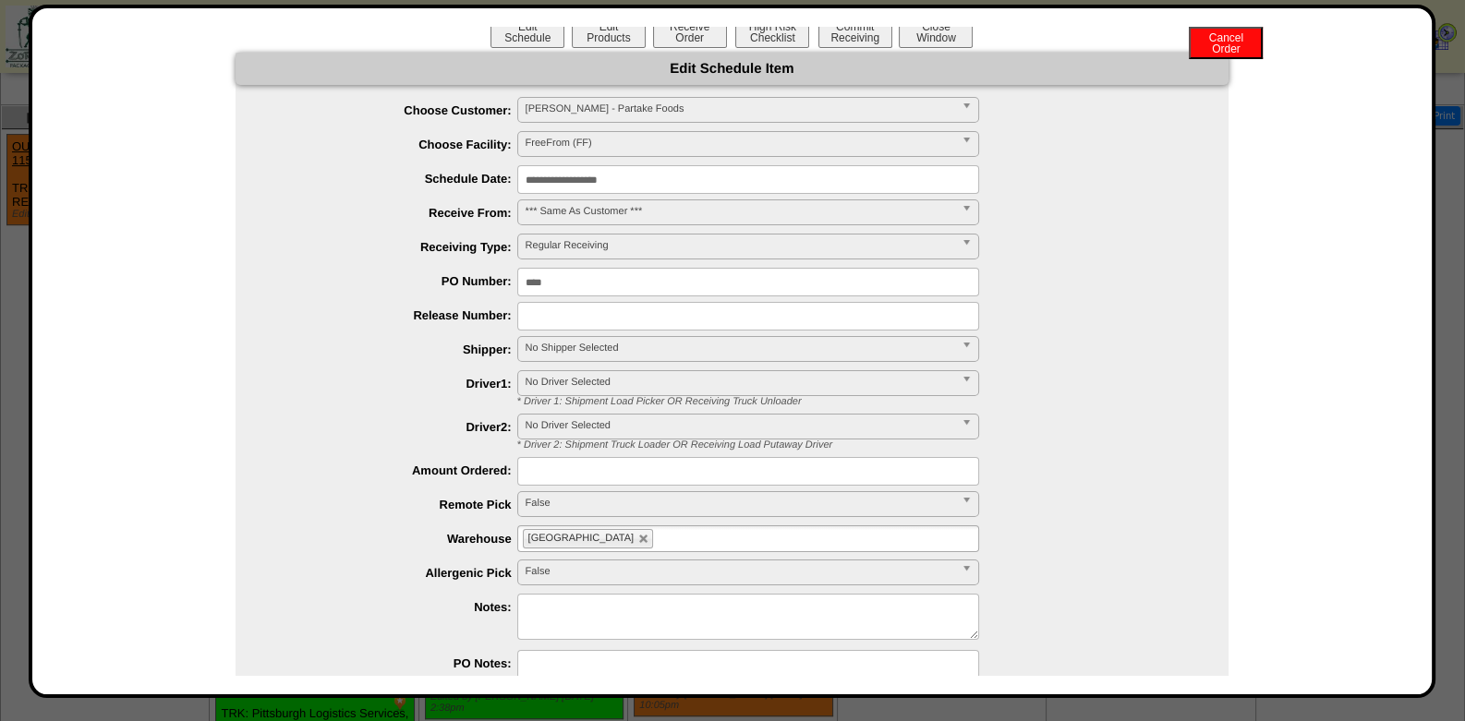
scroll to position [0, 0]
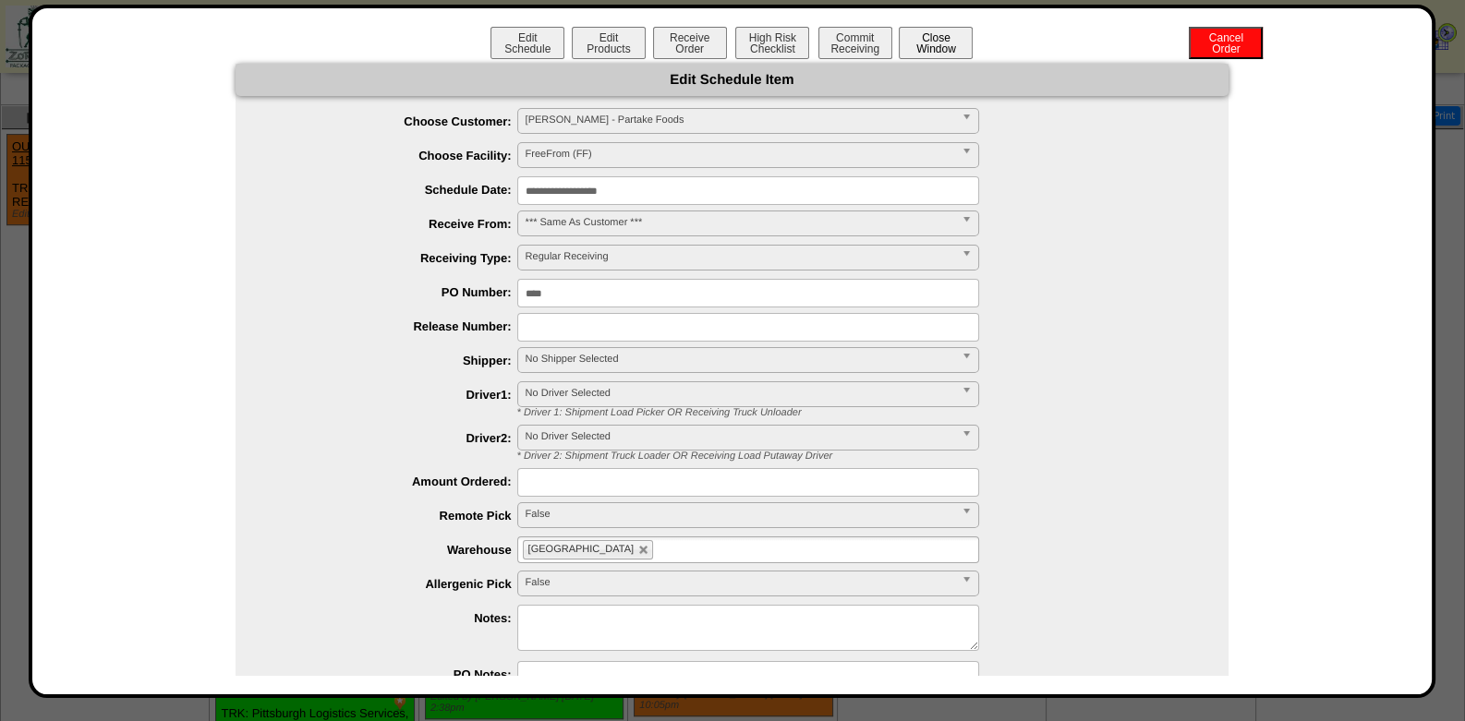
click at [946, 51] on button "Close Window" at bounding box center [936, 43] width 74 height 32
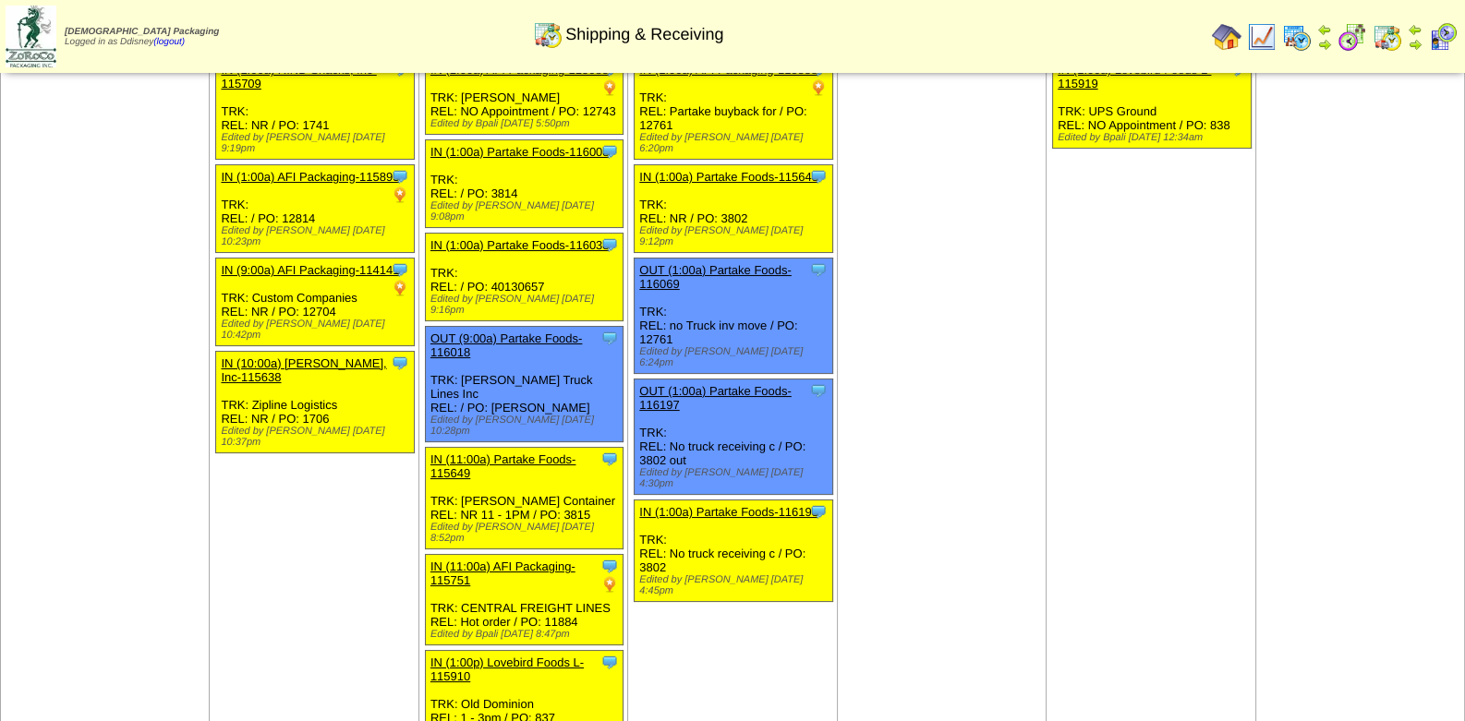
scroll to position [91, 0]
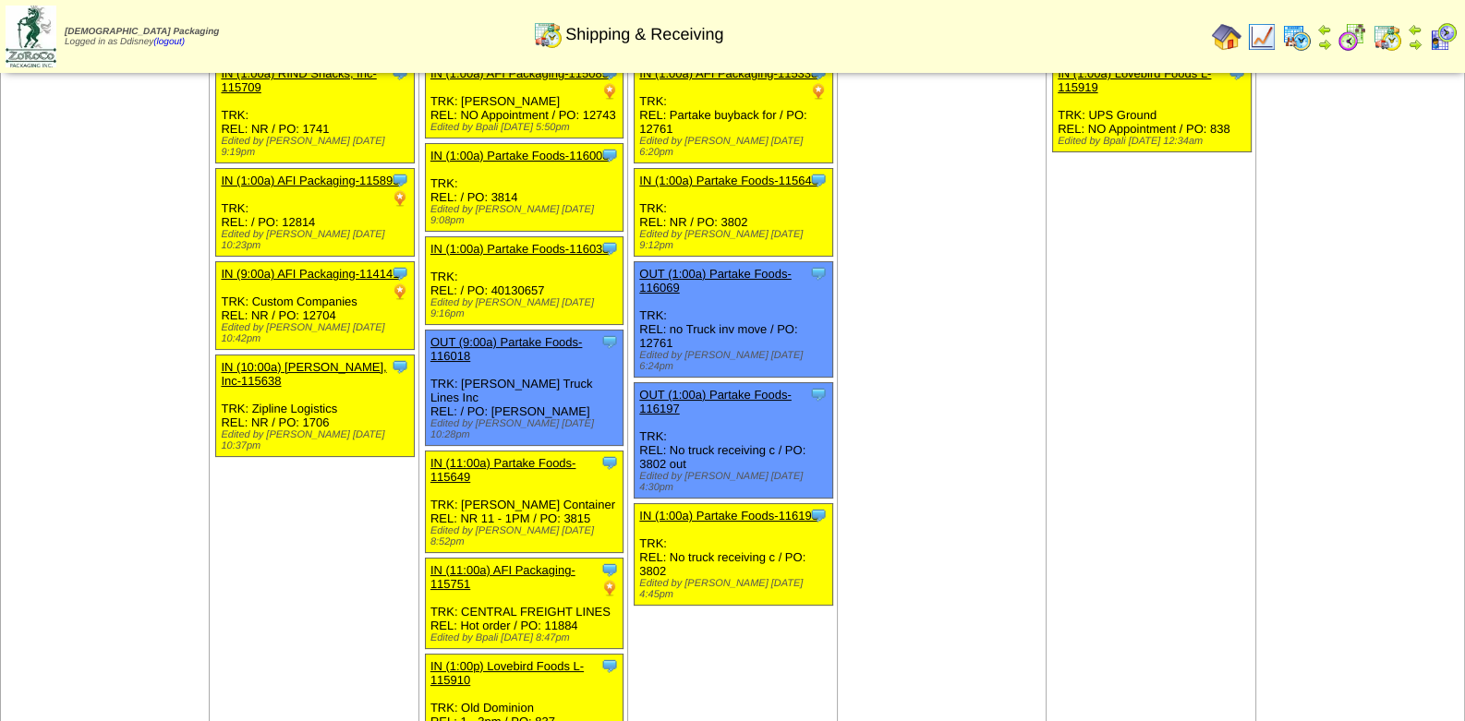
click at [1088, 388] on td "Aug 29 [+] Print Clone Item IN (1:00a) Lovebird Foods L-115919 Lovebird Foods L…" at bounding box center [1150, 391] width 209 height 719
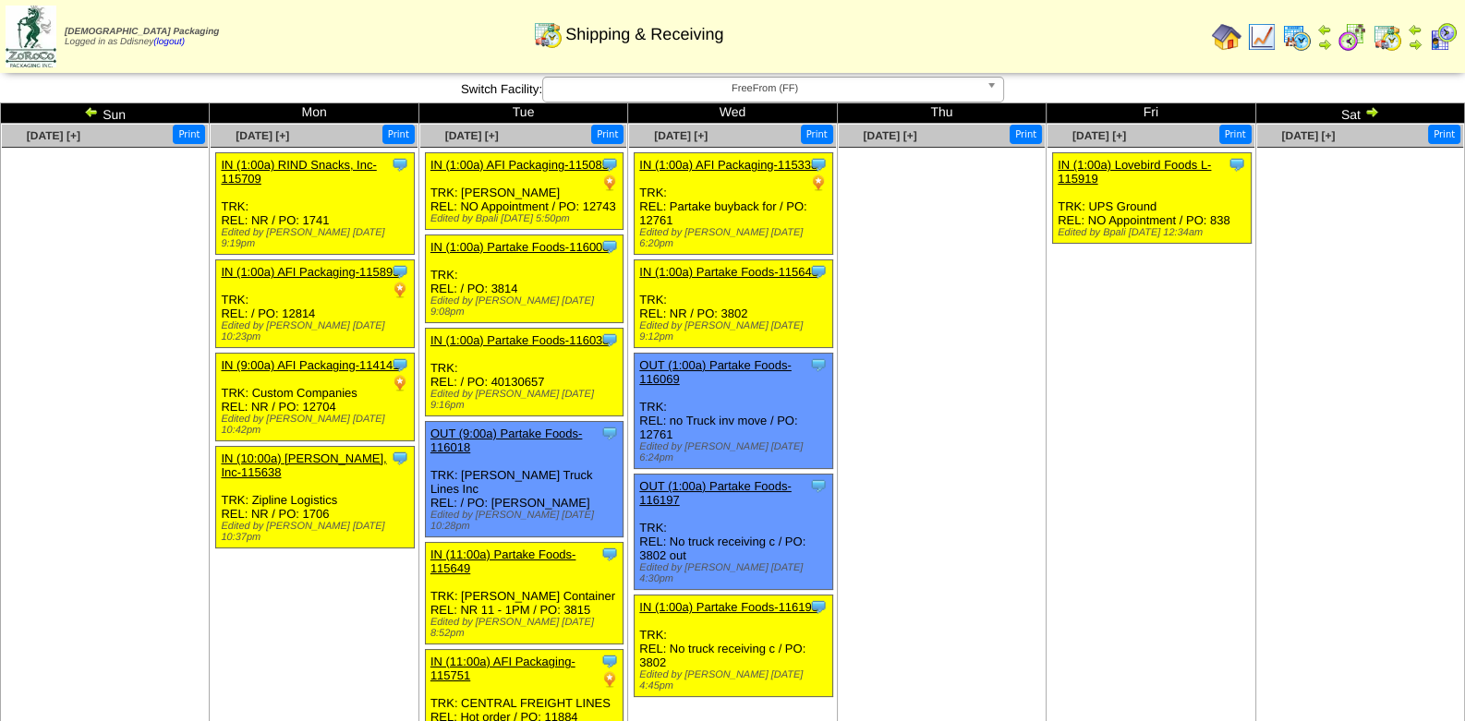
scroll to position [0, 0]
click at [895, 413] on ul at bounding box center [942, 286] width 206 height 277
click at [87, 113] on img at bounding box center [91, 111] width 15 height 15
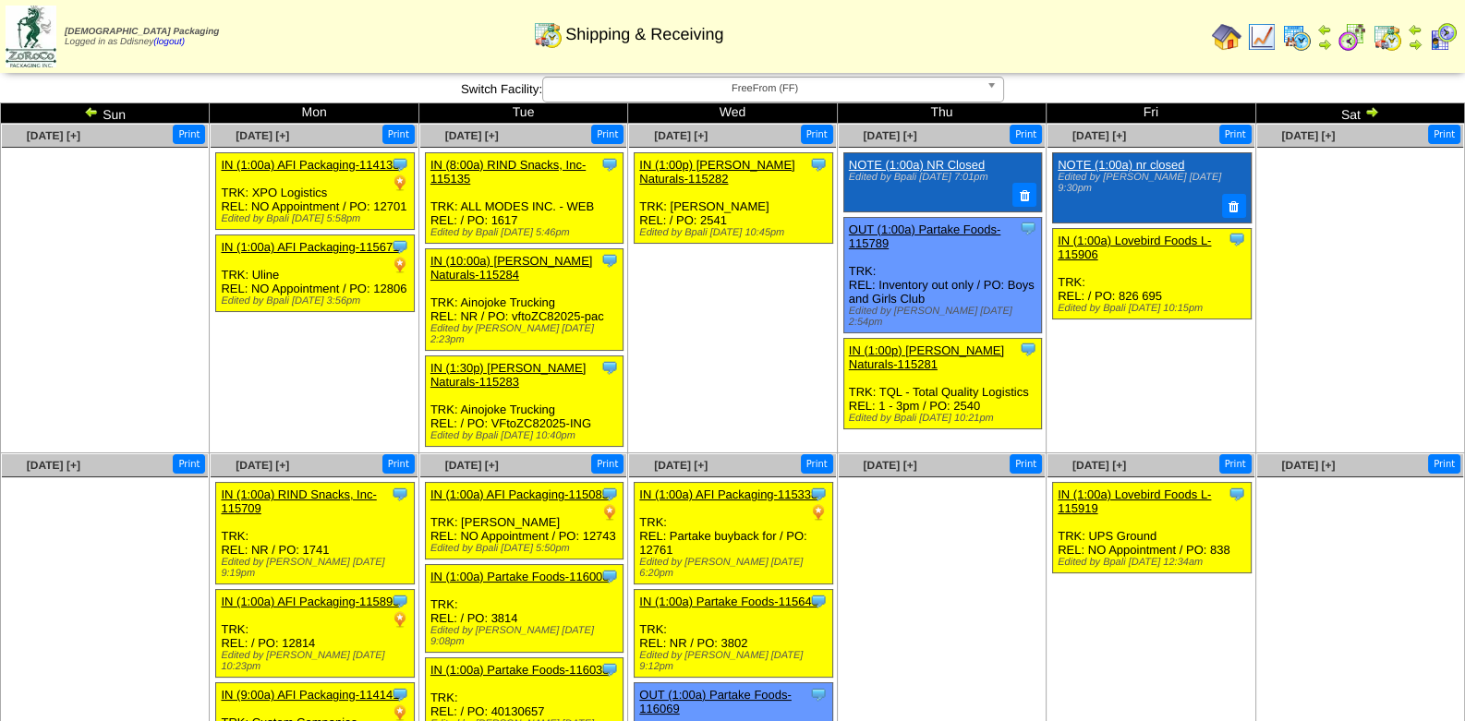
drag, startPoint x: 938, startPoint y: 629, endPoint x: 948, endPoint y: 614, distance: 17.9
click at [948, 614] on ul at bounding box center [942, 615] width 206 height 277
click at [1371, 111] on img at bounding box center [1371, 111] width 15 height 15
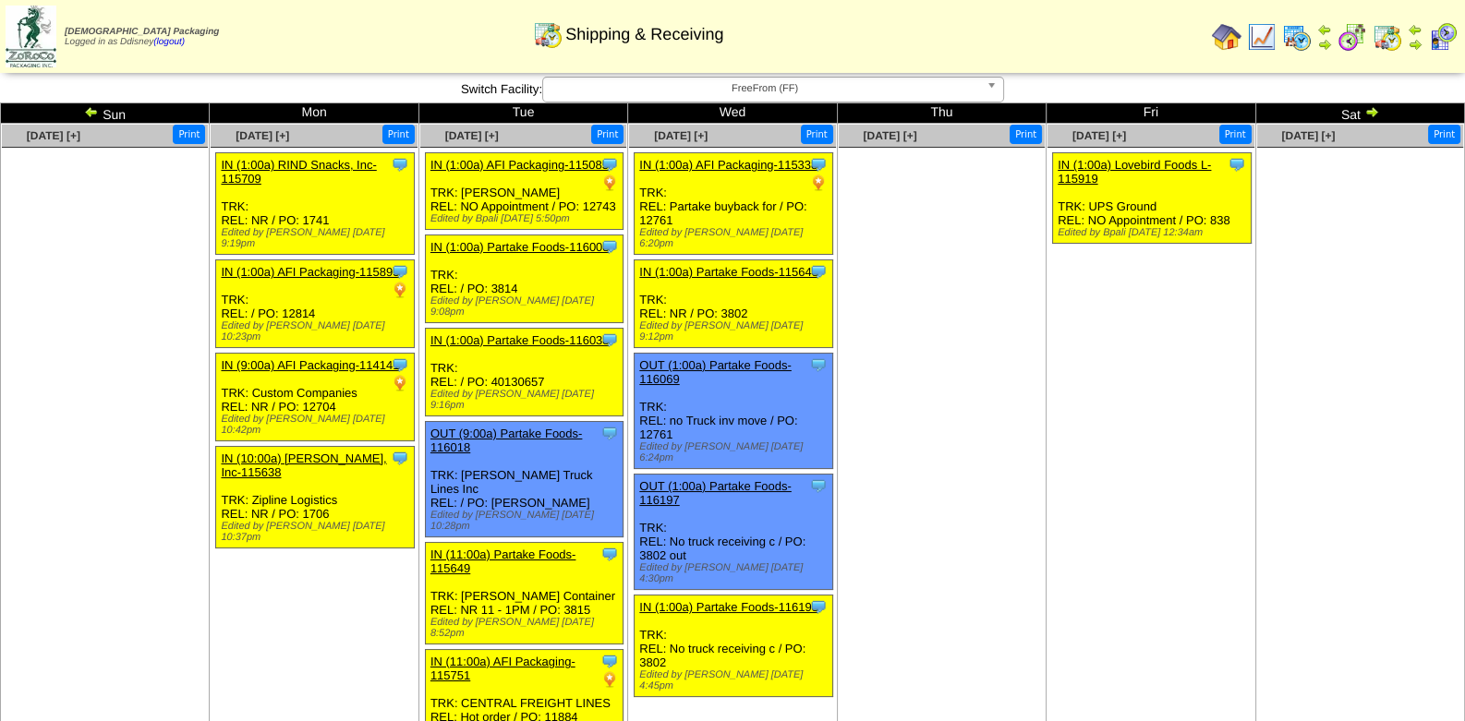
click at [92, 110] on img at bounding box center [91, 111] width 15 height 15
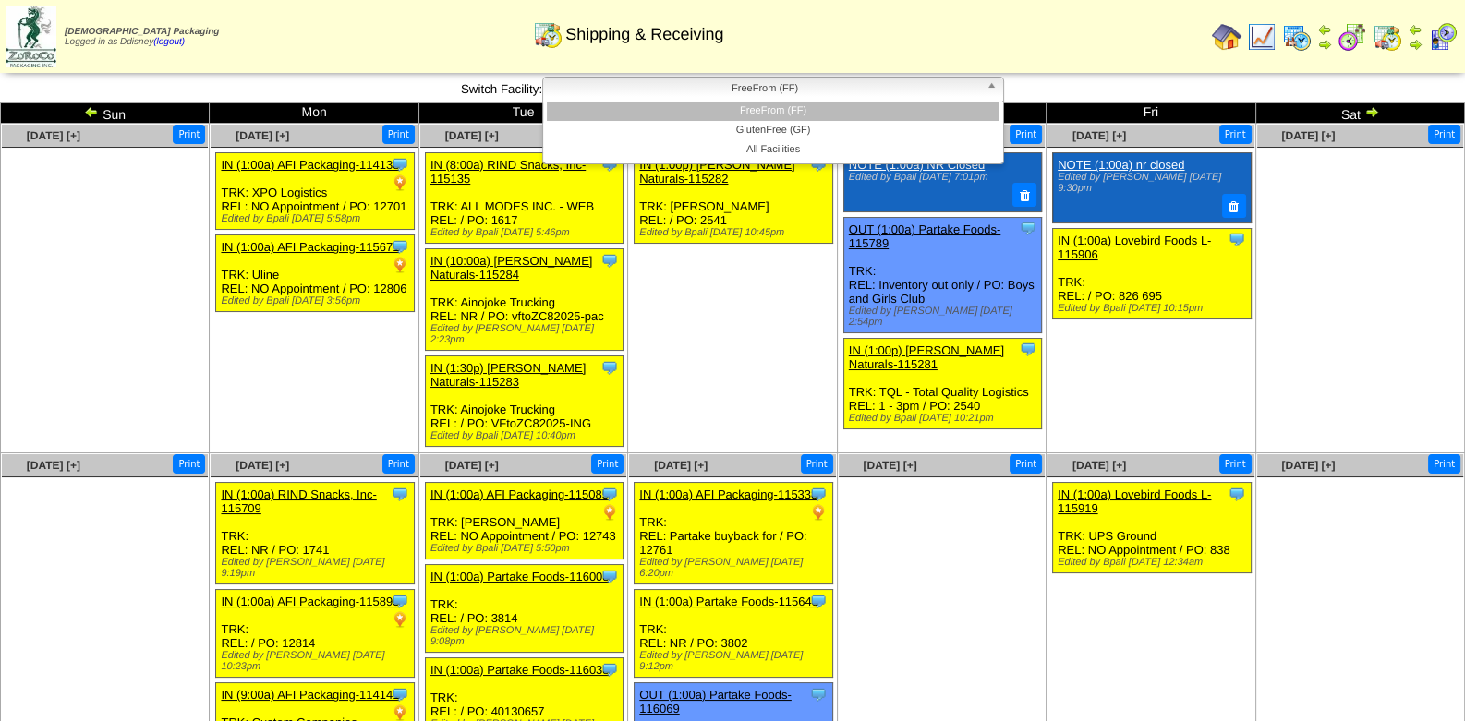
click at [995, 86] on b at bounding box center [994, 90] width 17 height 24
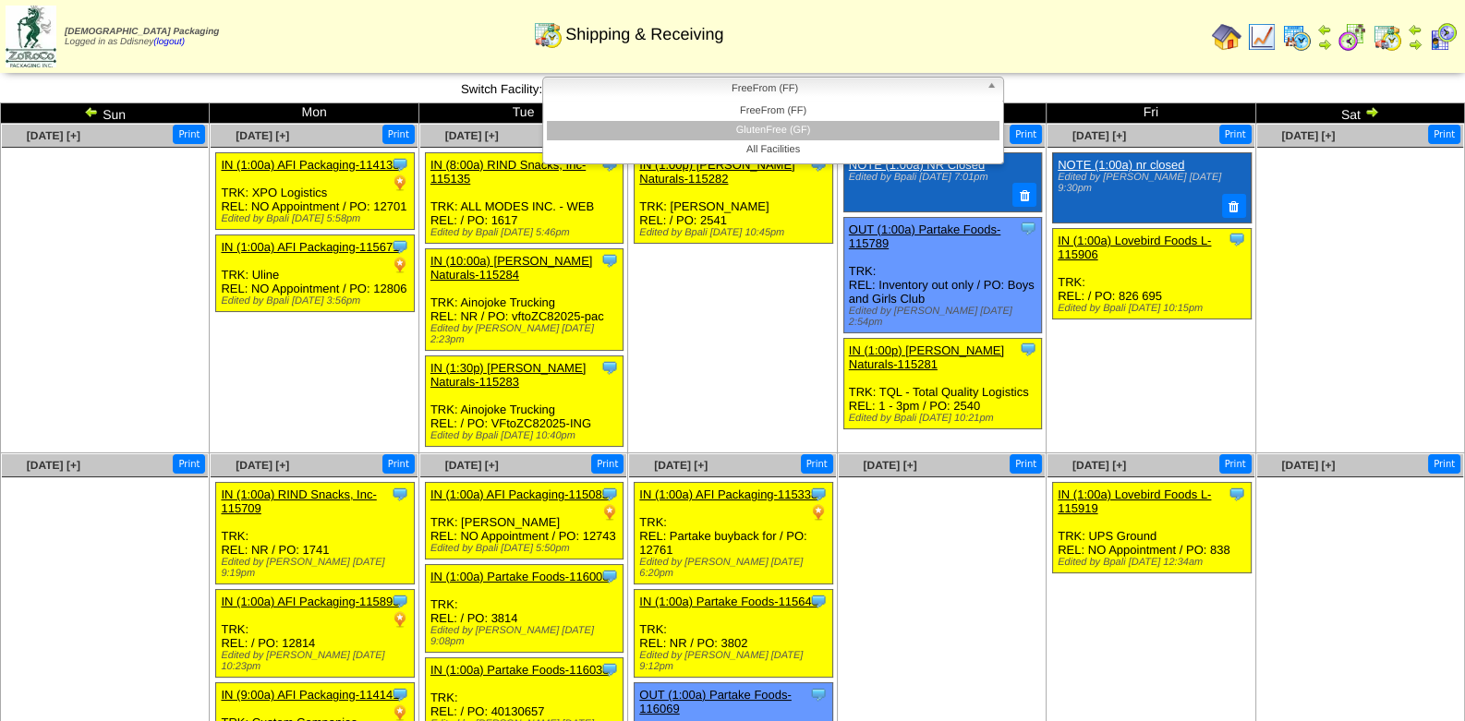
click at [818, 132] on li "GlutenFree (GF)" at bounding box center [773, 130] width 453 height 19
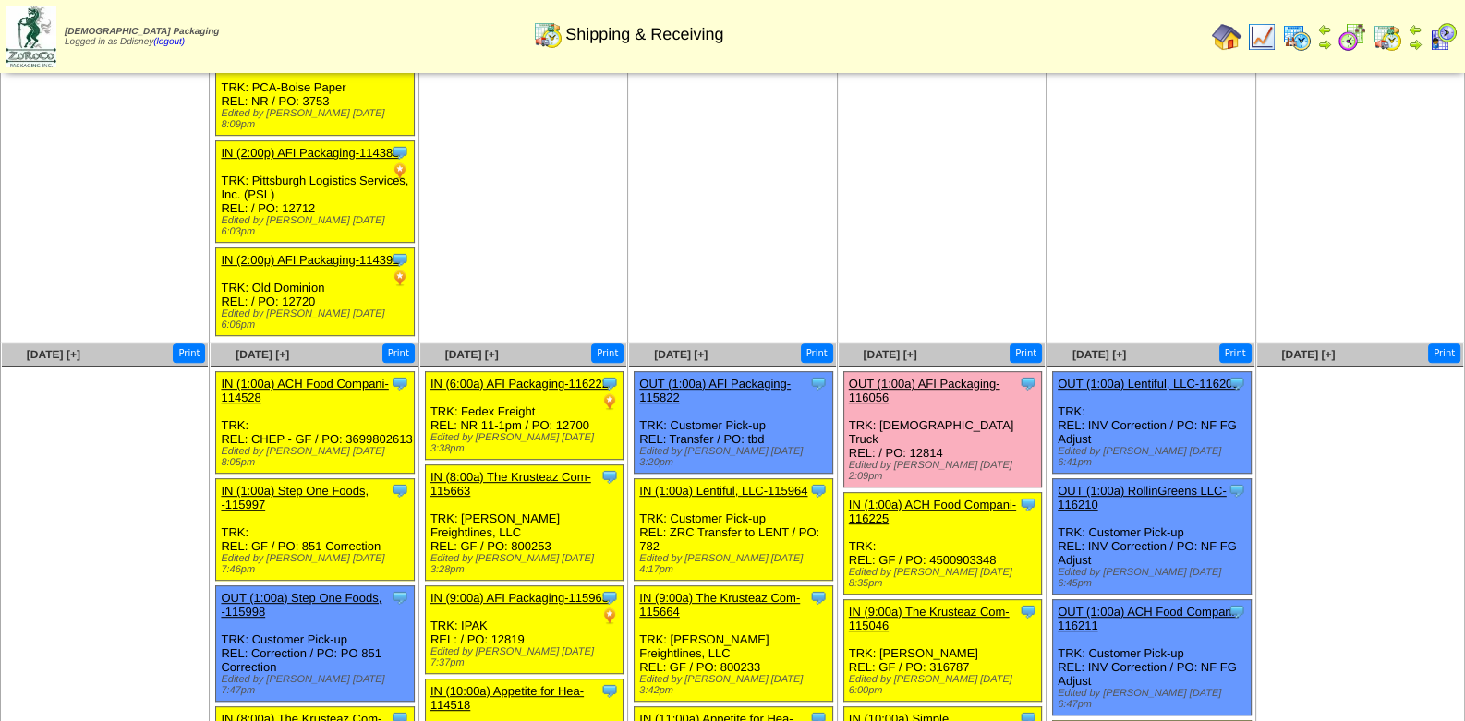
scroll to position [979, 0]
